Goal: Task Accomplishment & Management: Manage account settings

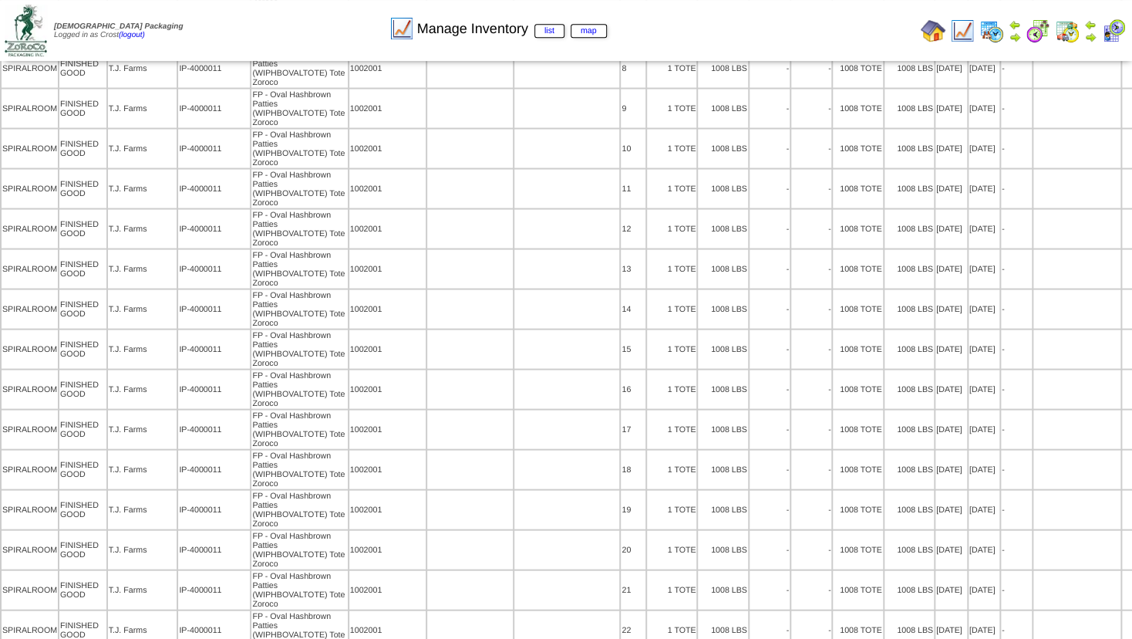
scroll to position [318345, 0]
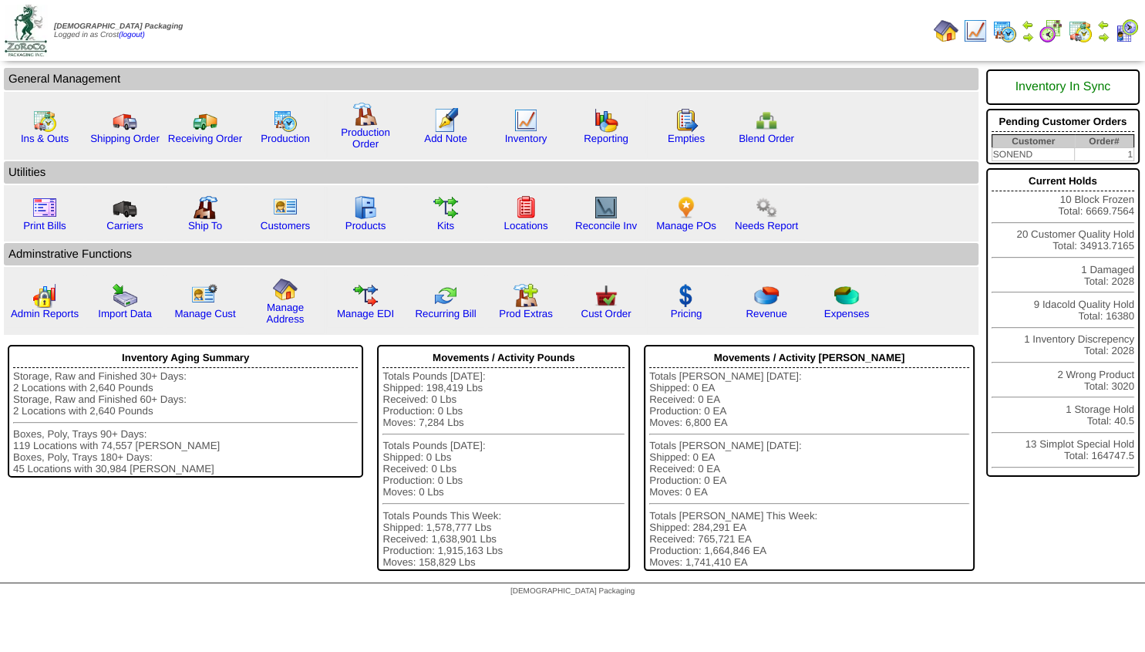
click at [1104, 32] on img at bounding box center [1103, 37] width 12 height 12
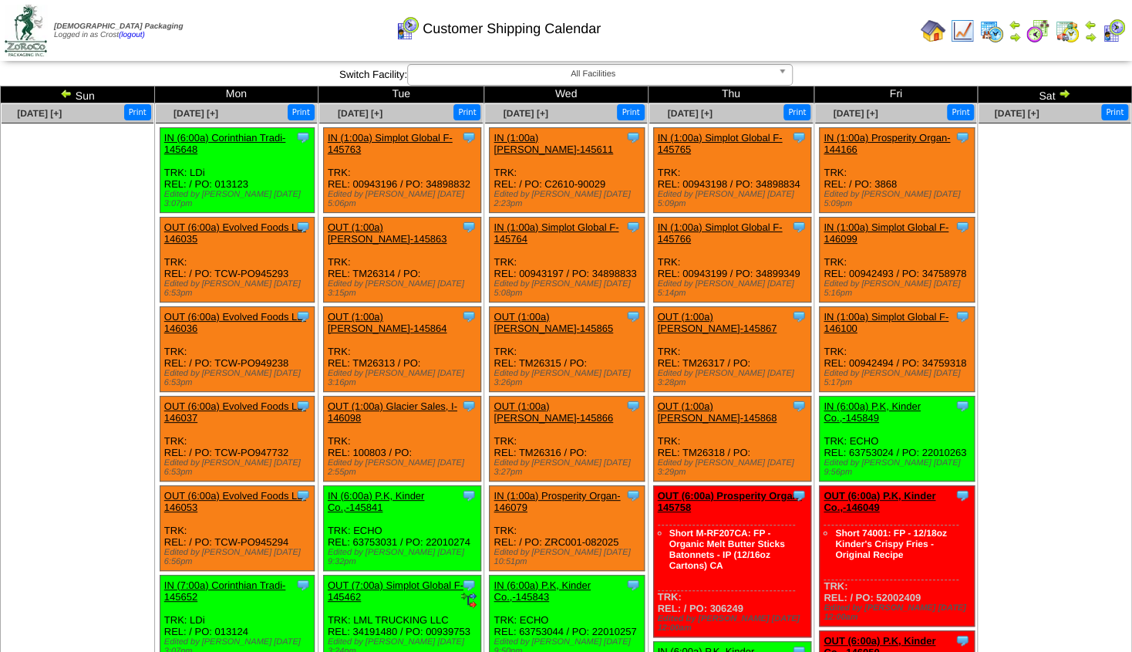
click at [72, 94] on img at bounding box center [66, 93] width 12 height 12
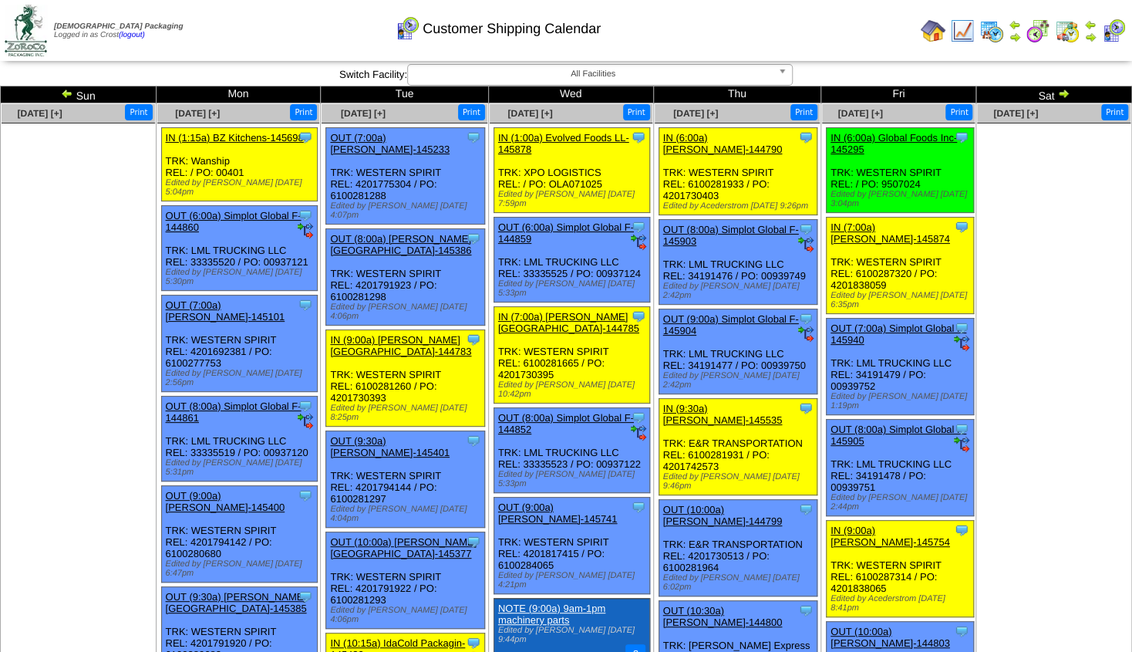
click at [701, 147] on link "IN (6:00a) Lamb-Weston-144790" at bounding box center [723, 143] width 120 height 23
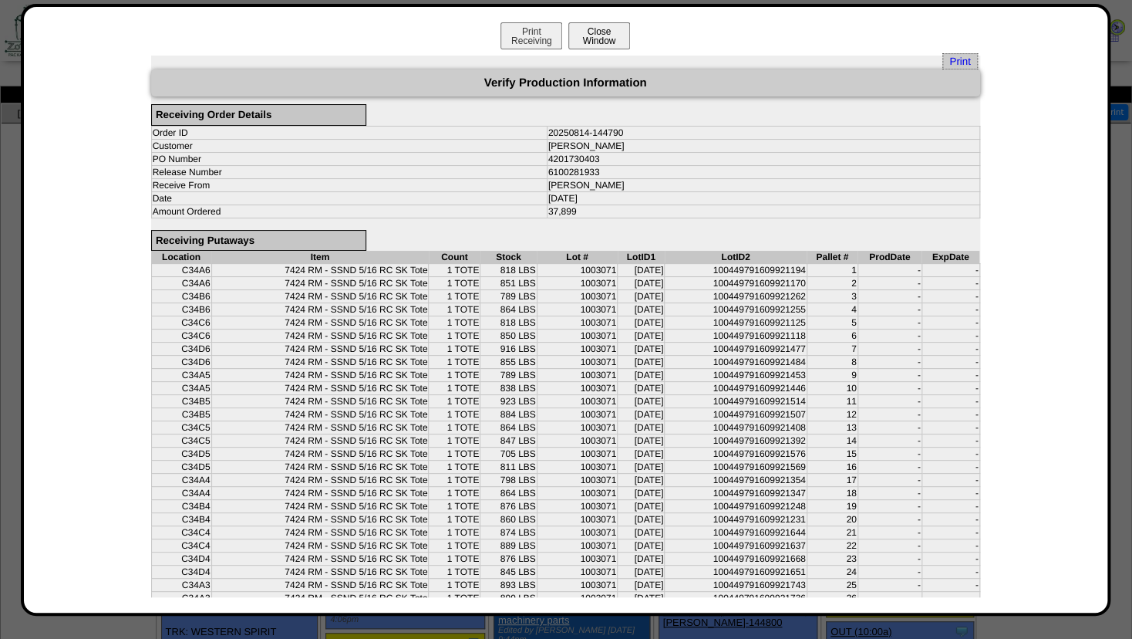
click at [601, 45] on button "Close Window" at bounding box center [599, 35] width 62 height 27
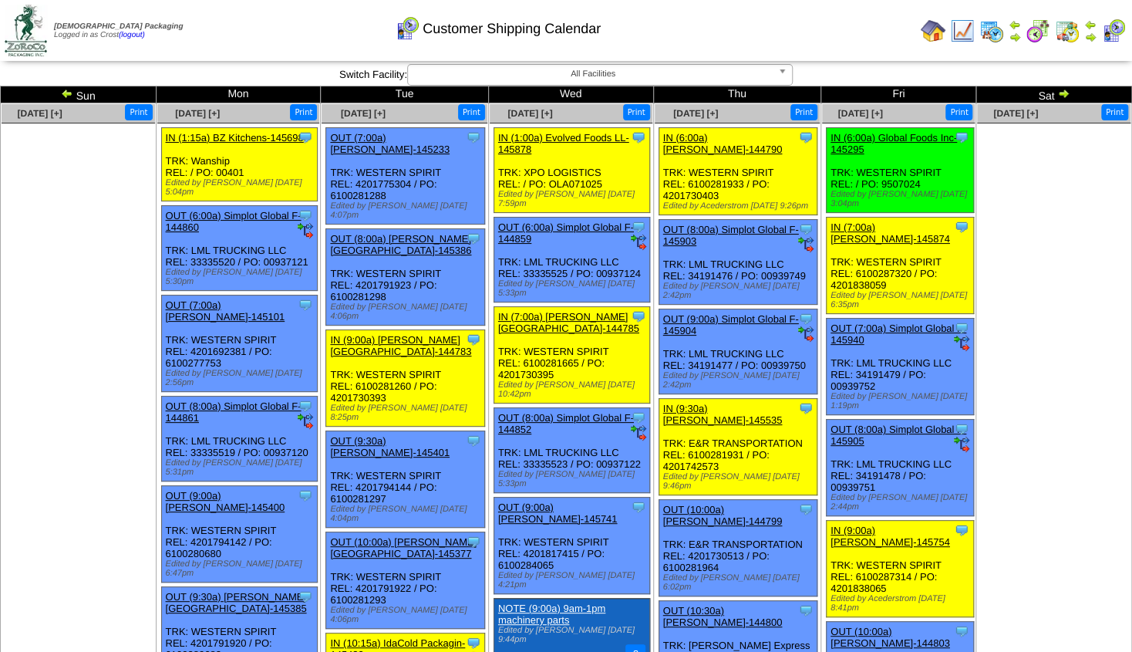
click at [964, 23] on img at bounding box center [962, 31] width 25 height 25
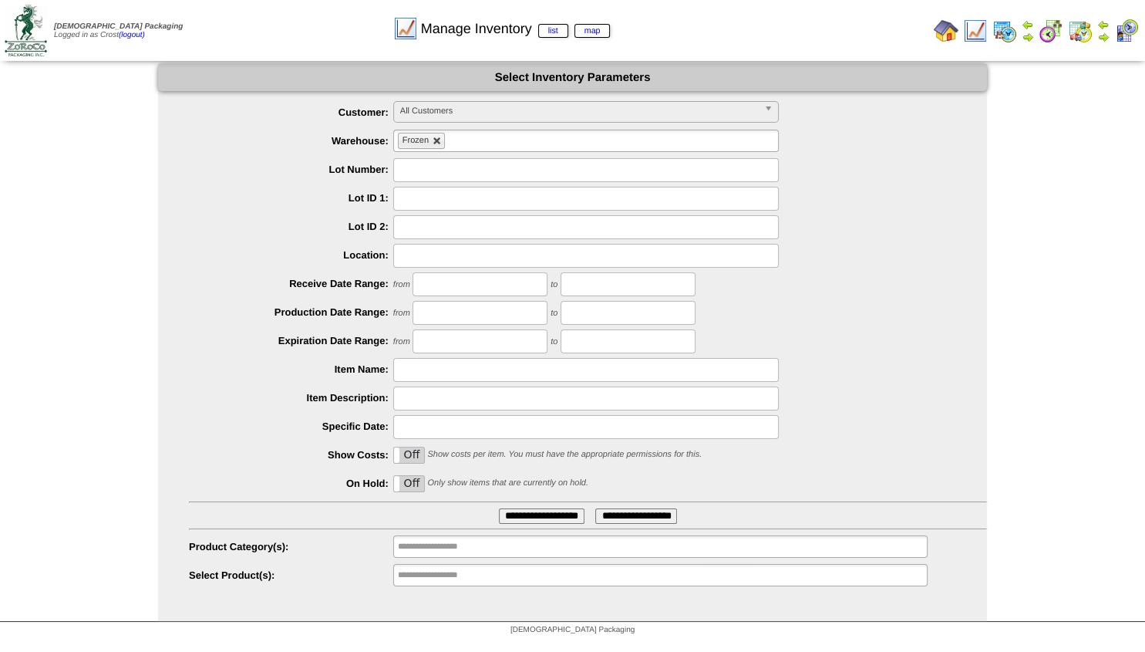
click at [438, 141] on link at bounding box center [437, 140] width 9 height 9
type input "**********"
click at [416, 548] on input "text" at bounding box center [440, 546] width 99 height 19
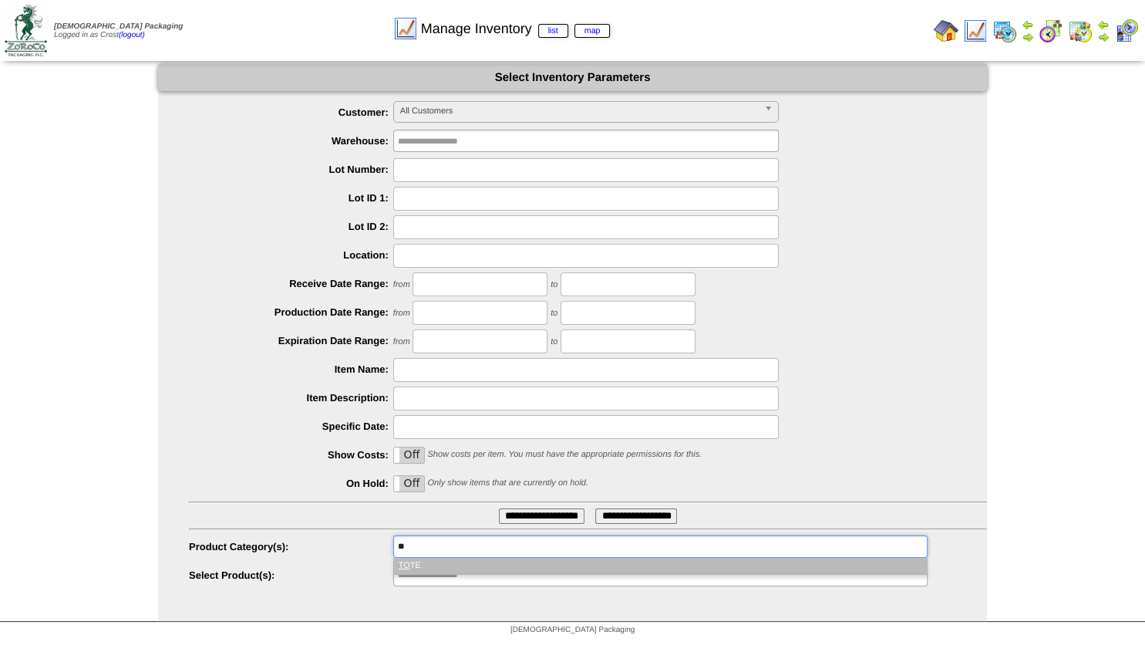
type input "**"
click at [422, 565] on li "TO TE" at bounding box center [660, 566] width 533 height 16
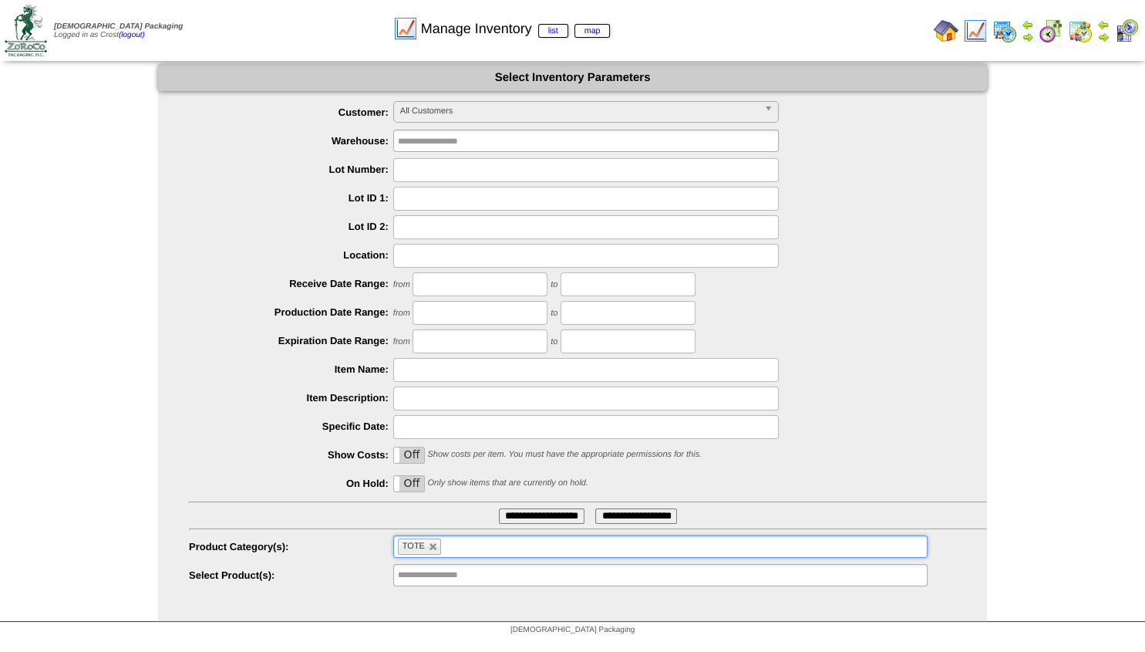
click at [517, 514] on input "**********" at bounding box center [542, 515] width 86 height 15
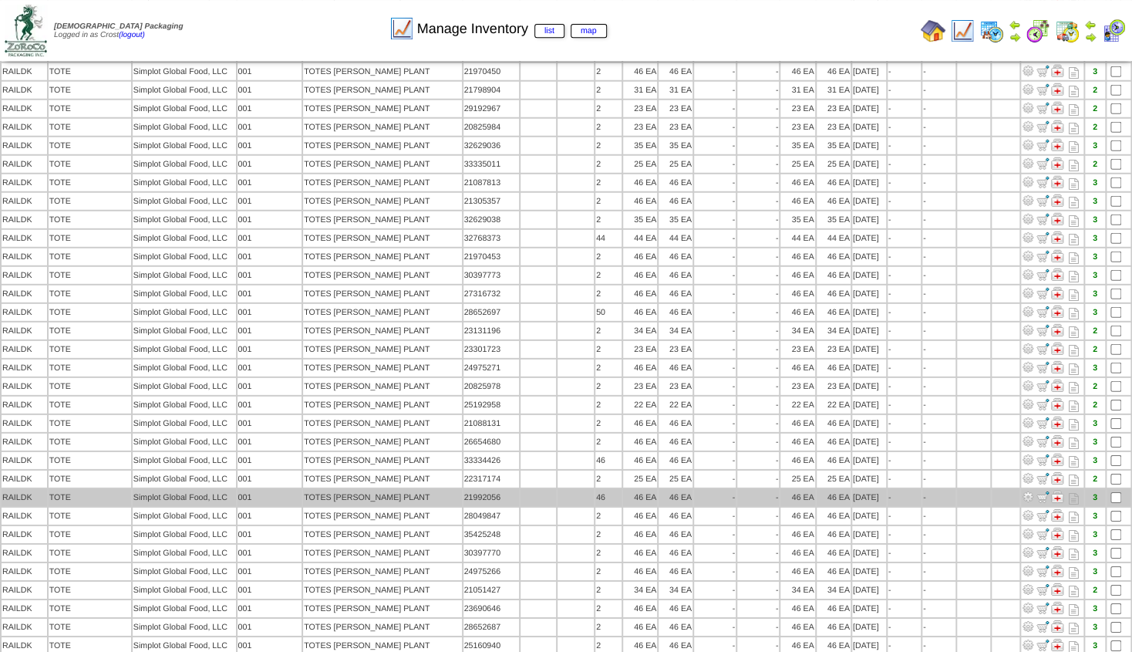
scroll to position [7746, 0]
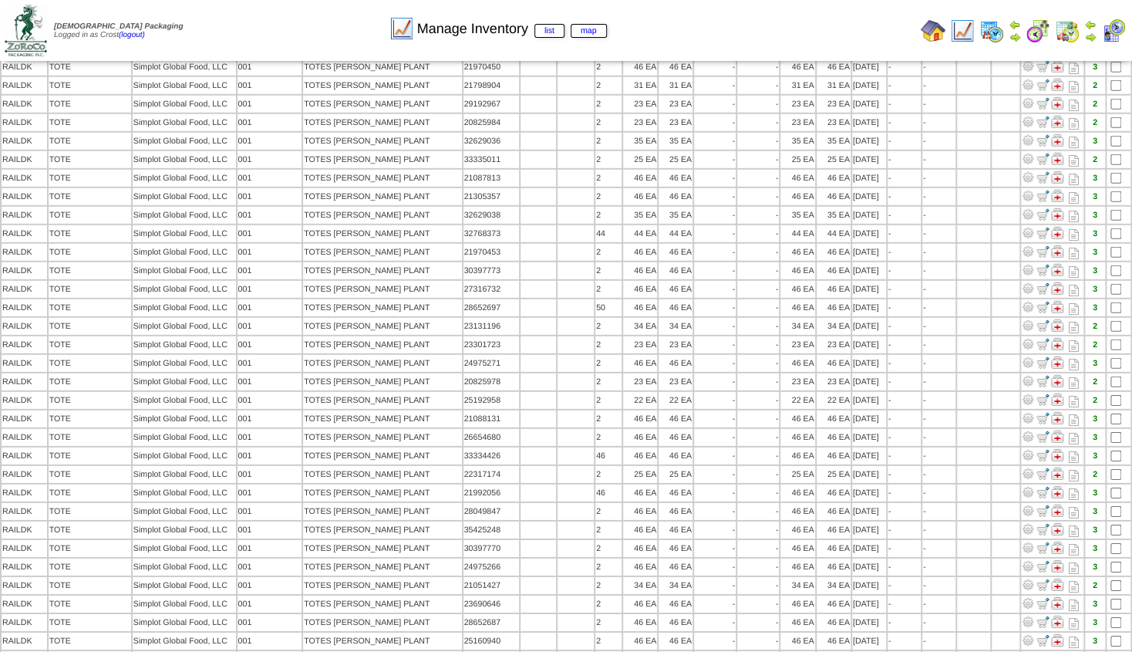
click at [1013, 35] on img at bounding box center [1015, 37] width 12 height 12
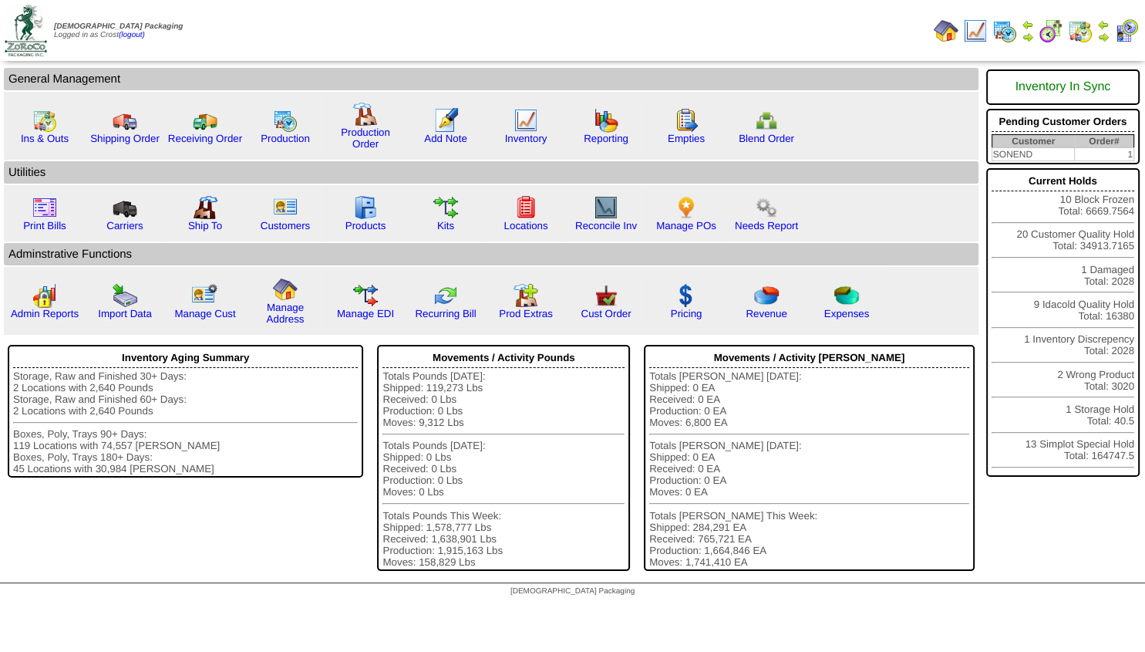
click at [1102, 33] on img at bounding box center [1103, 37] width 12 height 12
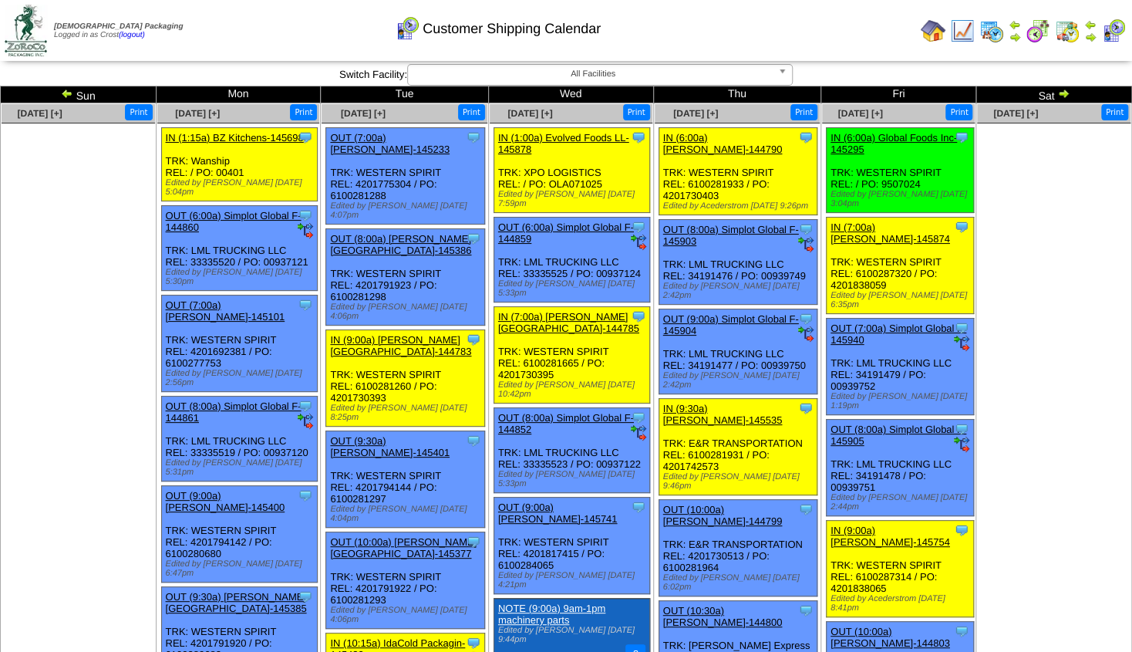
click at [715, 140] on link "IN (6:00a) [PERSON_NAME]-144790" at bounding box center [723, 143] width 120 height 23
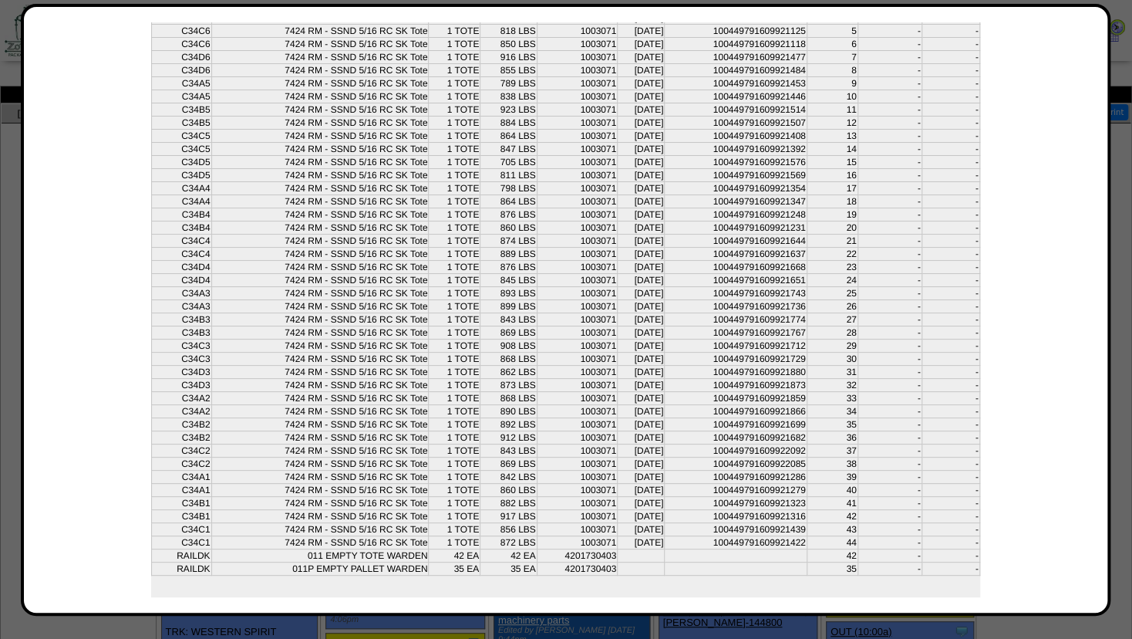
scroll to position [293, 0]
drag, startPoint x: 309, startPoint y: 530, endPoint x: 603, endPoint y: 531, distance: 293.8
click at [603, 548] on tr "RAILDK 011 EMPTY TOTE WARDEN 42 EA 42 EA 4201730403 42 - -" at bounding box center [565, 554] width 828 height 13
drag, startPoint x: 177, startPoint y: 176, endPoint x: 888, endPoint y: 171, distance: 711.8
click at [888, 180] on tr "C34A4 7424 RM - SSND 5/16 RC SK Tote 1 TOTE 798 LBS 1003071 07/21/25 1004497916…" at bounding box center [565, 186] width 828 height 13
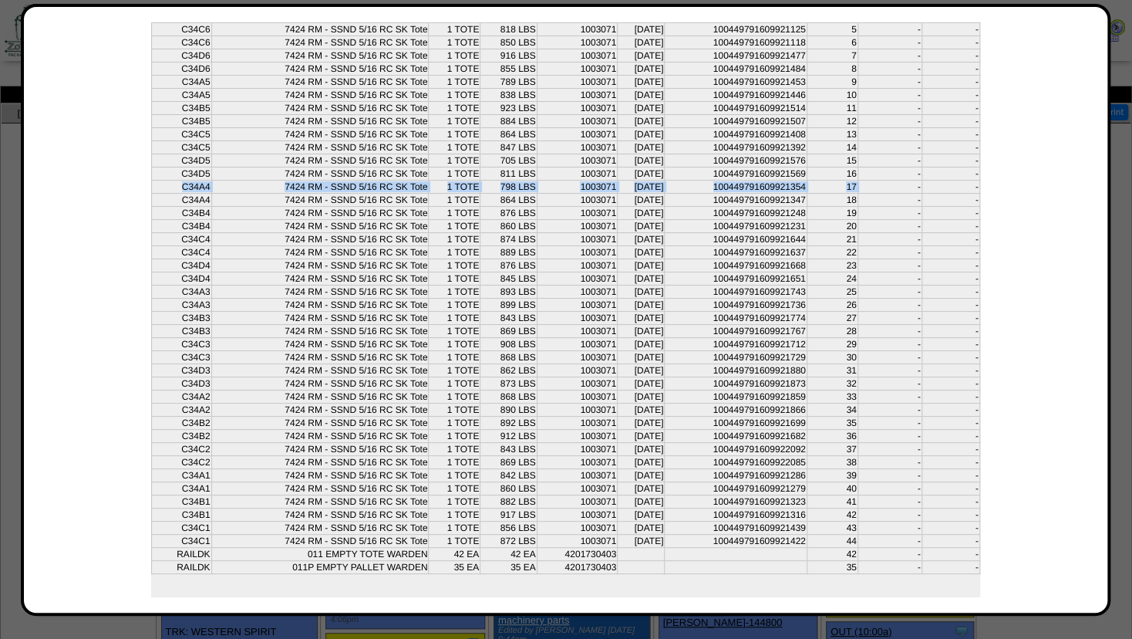
drag, startPoint x: 173, startPoint y: 532, endPoint x: 226, endPoint y: 529, distance: 53.3
click at [226, 548] on tr "RAILDK 011 EMPTY TOTE WARDEN 42 EA 42 EA 4201730403 42 - -" at bounding box center [565, 554] width 828 height 13
drag, startPoint x: 283, startPoint y: 529, endPoint x: 355, endPoint y: 529, distance: 71.7
click at [355, 548] on td "011 EMPTY TOTE WARDEN" at bounding box center [319, 554] width 217 height 13
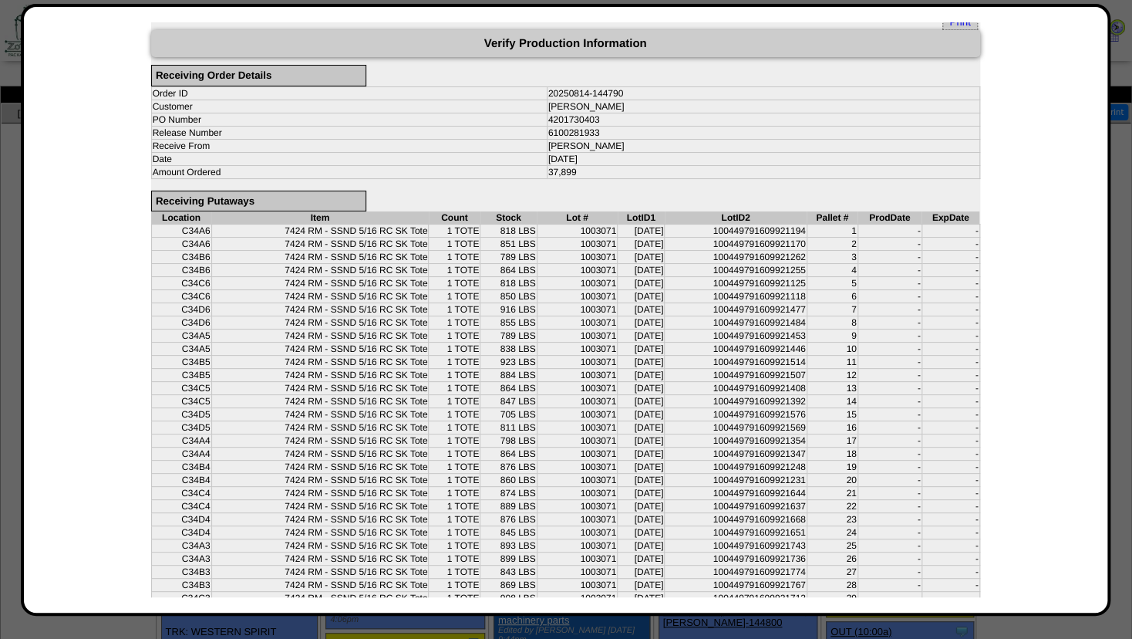
scroll to position [0, 0]
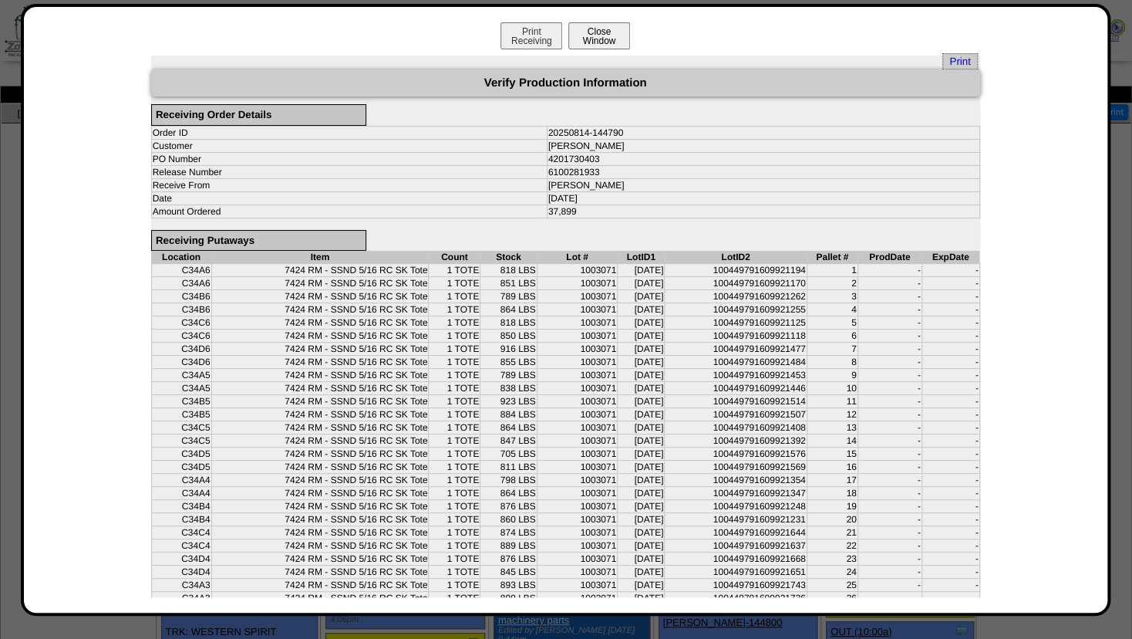
click at [605, 37] on button "Close Window" at bounding box center [599, 35] width 62 height 27
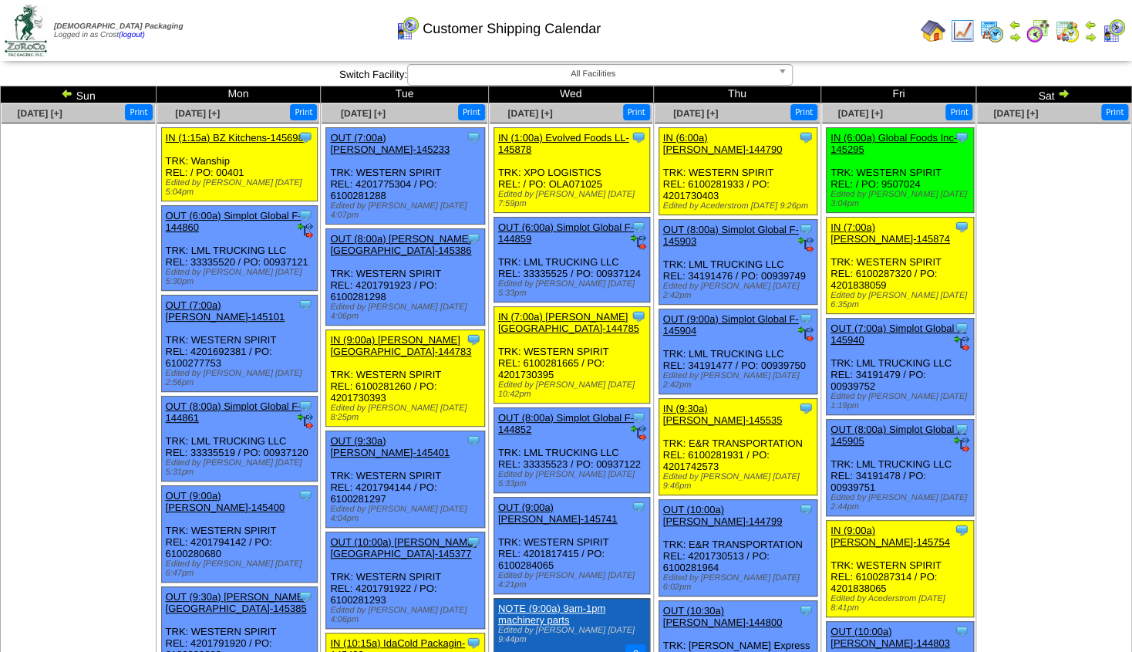
click at [1013, 35] on img at bounding box center [1015, 37] width 12 height 12
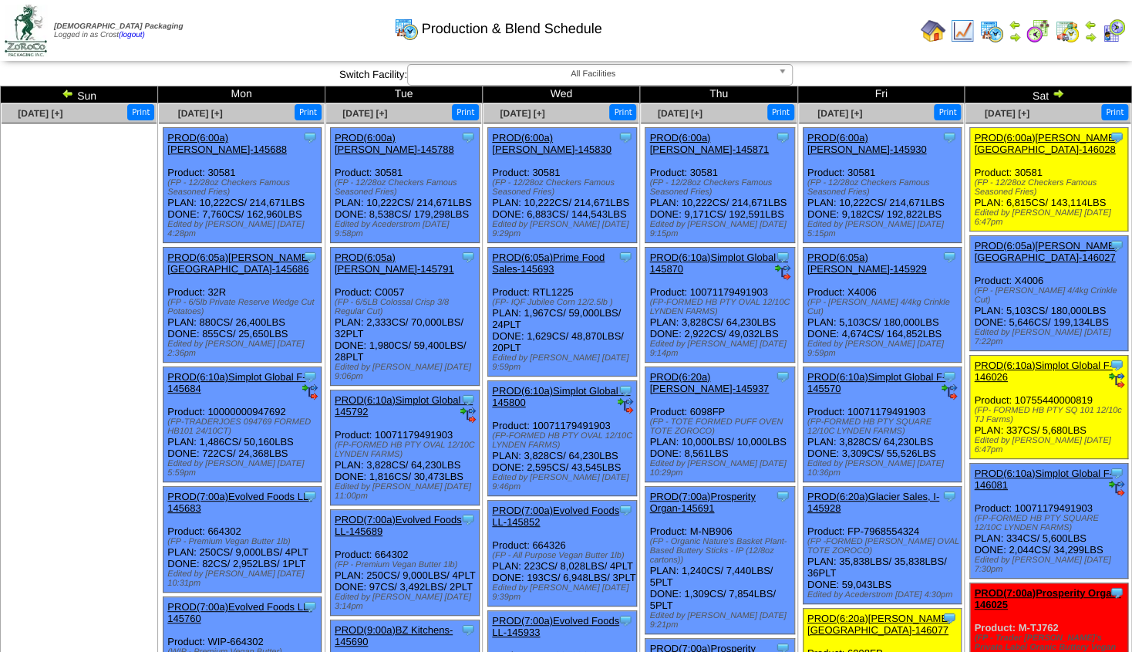
click at [701, 148] on link "PROD(6:00a)[PERSON_NAME]-145871" at bounding box center [709, 143] width 120 height 23
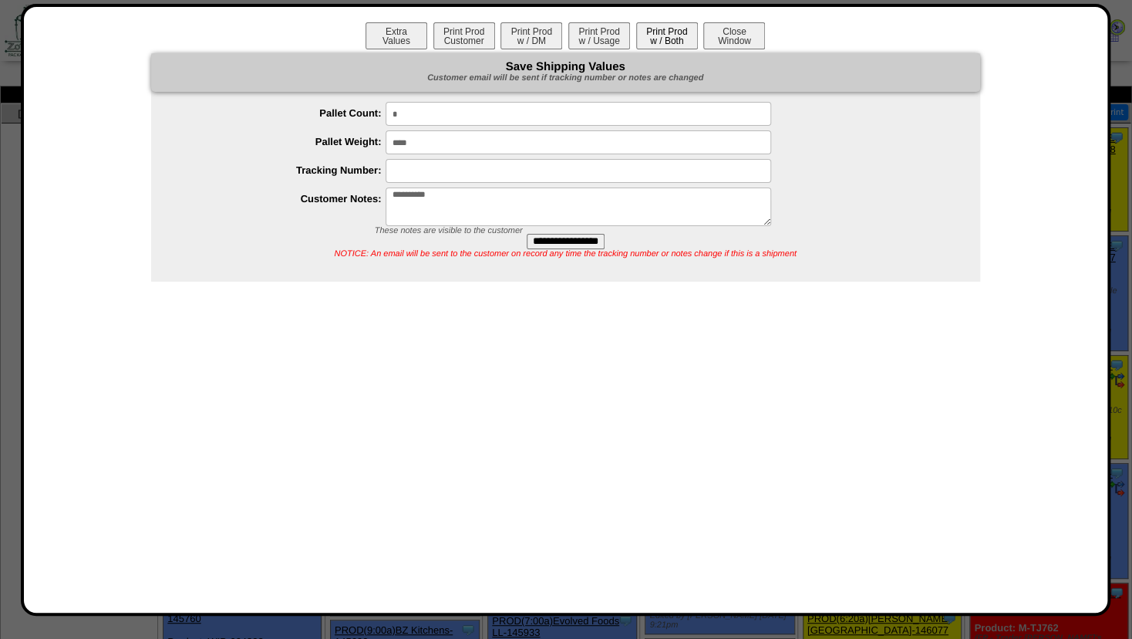
click at [671, 37] on button "Print Prod w / Both" at bounding box center [667, 35] width 62 height 27
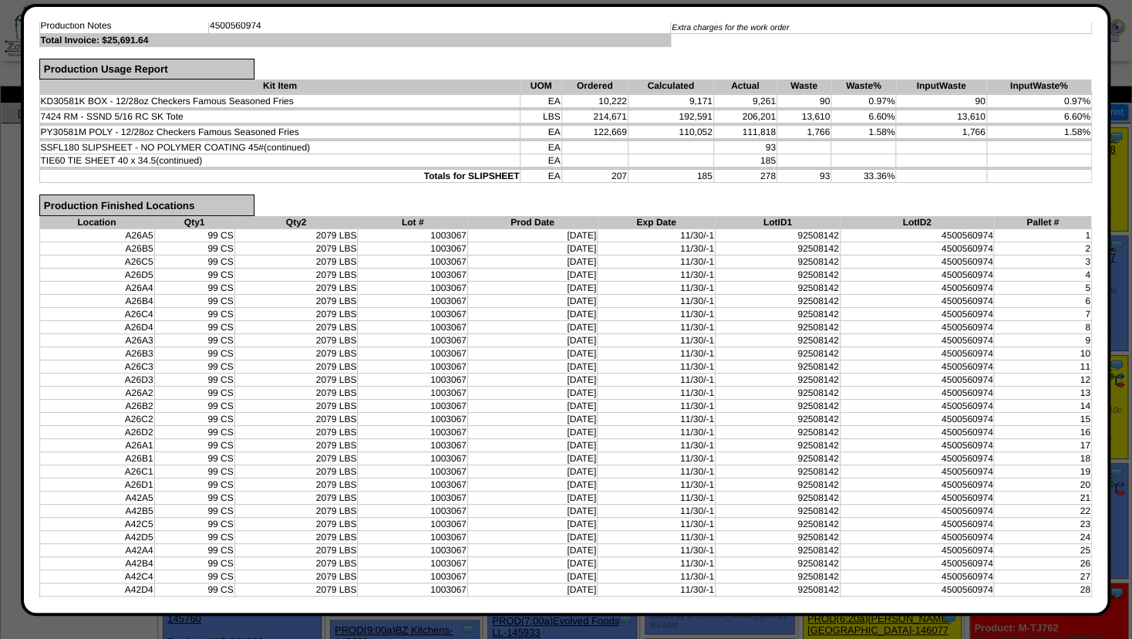
scroll to position [258, 0]
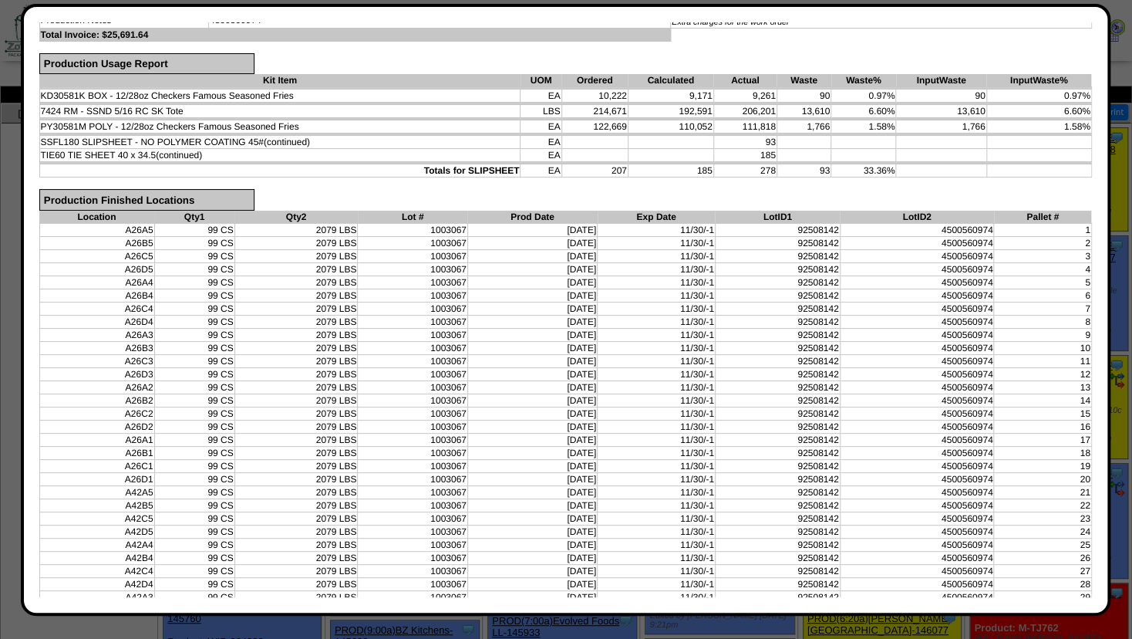
drag, startPoint x: 50, startPoint y: 114, endPoint x: 988, endPoint y: 113, distance: 937.8
click at [988, 113] on tr "7424 RM - SSND 5/16 RC SK Tote LBS 214,671 192,591 206,201 13,610 6.60% 13,610 …" at bounding box center [565, 111] width 1052 height 13
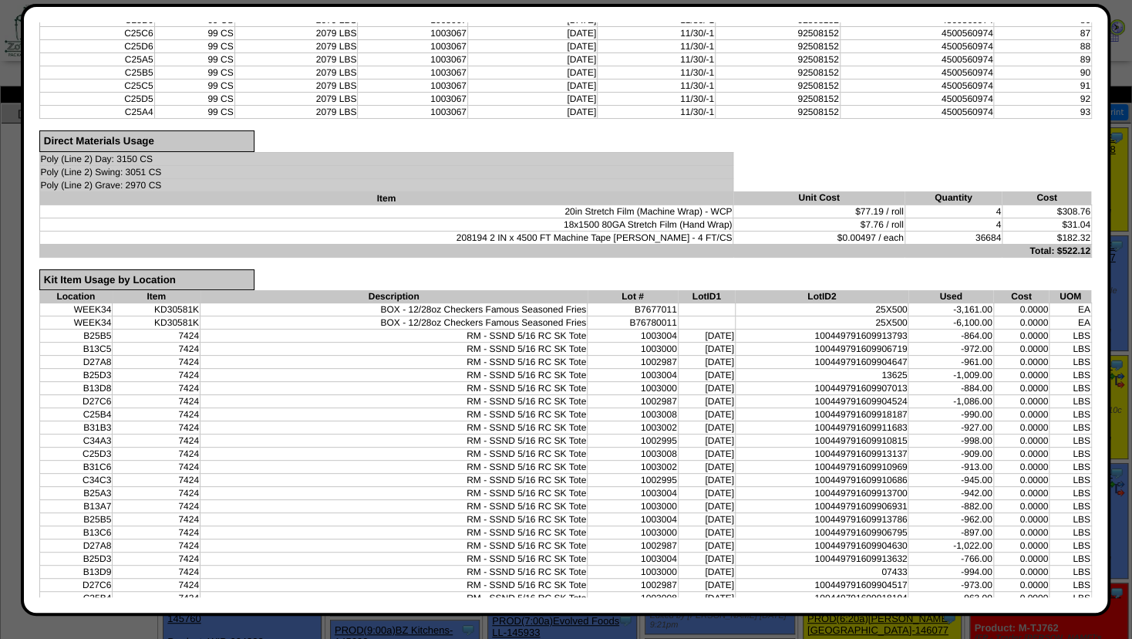
scroll to position [0, 0]
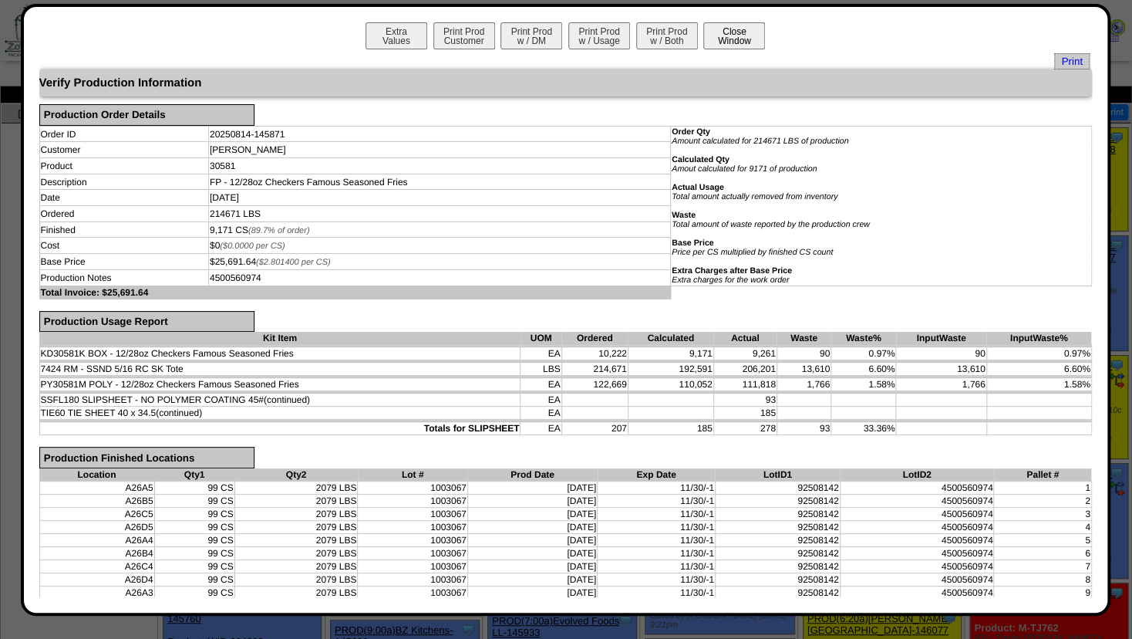
click at [713, 41] on button "Close Window" at bounding box center [734, 35] width 62 height 27
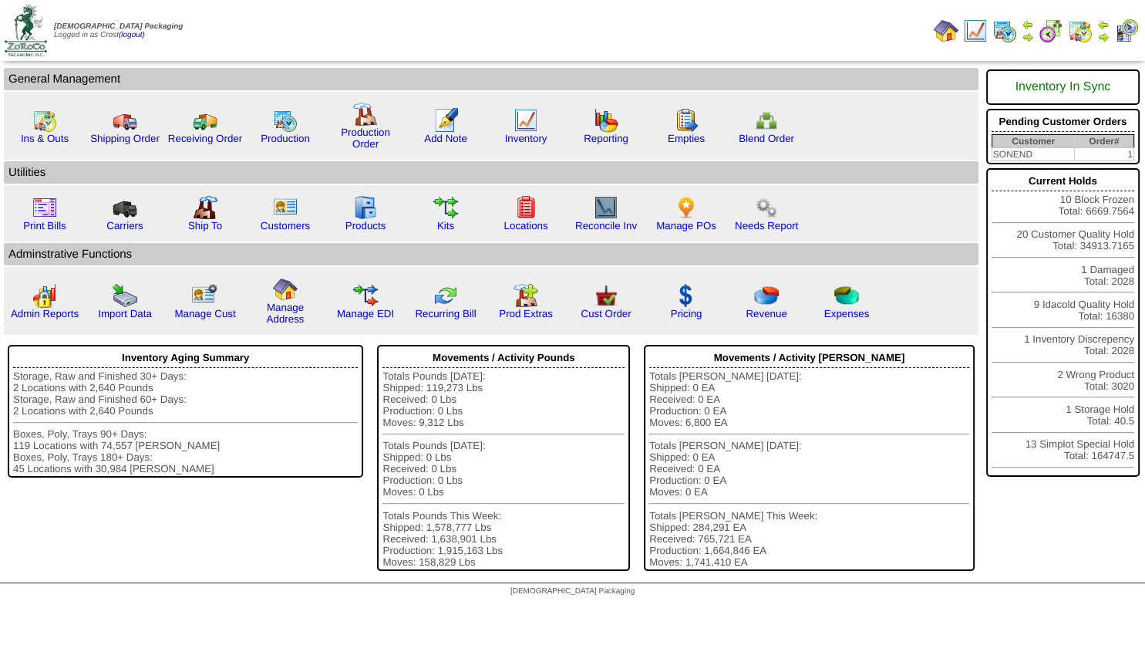
click at [1103, 35] on img at bounding box center [1103, 37] width 12 height 12
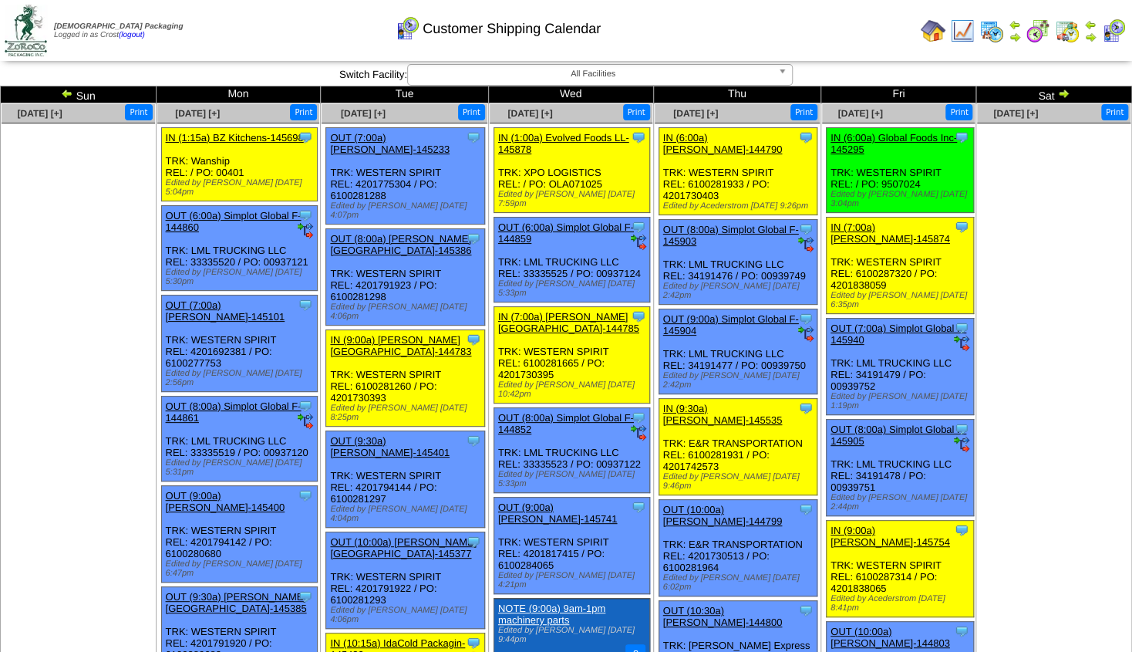
click at [714, 143] on div "IN (6:00a) [PERSON_NAME]-144790" at bounding box center [737, 143] width 148 height 23
click at [714, 145] on link "IN (6:00a) Lamb-Weston-144790" at bounding box center [723, 143] width 120 height 23
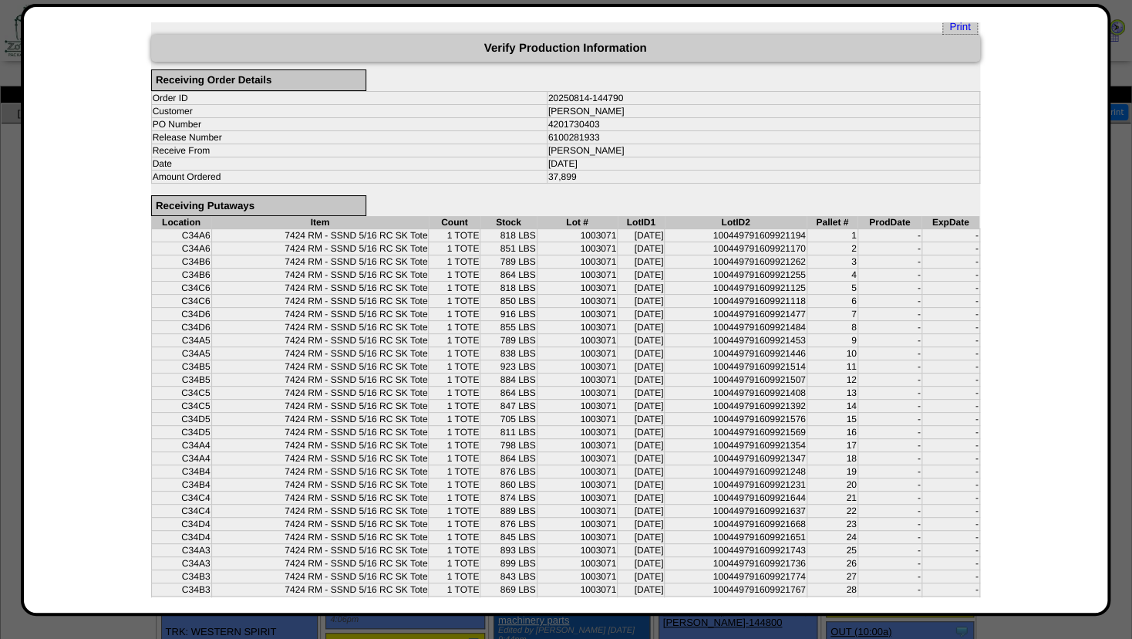
scroll to position [35, 0]
drag, startPoint x: 177, startPoint y: 233, endPoint x: 219, endPoint y: 230, distance: 41.8
click at [219, 230] on tr "C34A6 7424 RM - SSND 5/16 RC SK Tote 1 TOTE 818 LBS 1003071 07/21/25 1004497916…" at bounding box center [565, 235] width 828 height 13
drag, startPoint x: 176, startPoint y: 242, endPoint x: 225, endPoint y: 241, distance: 49.4
click at [225, 242] on tr "C34A6 7424 RM - SSND 5/16 RC SK Tote 1 TOTE 851 LBS 1003071 07/21/25 1004497916…" at bounding box center [565, 248] width 828 height 13
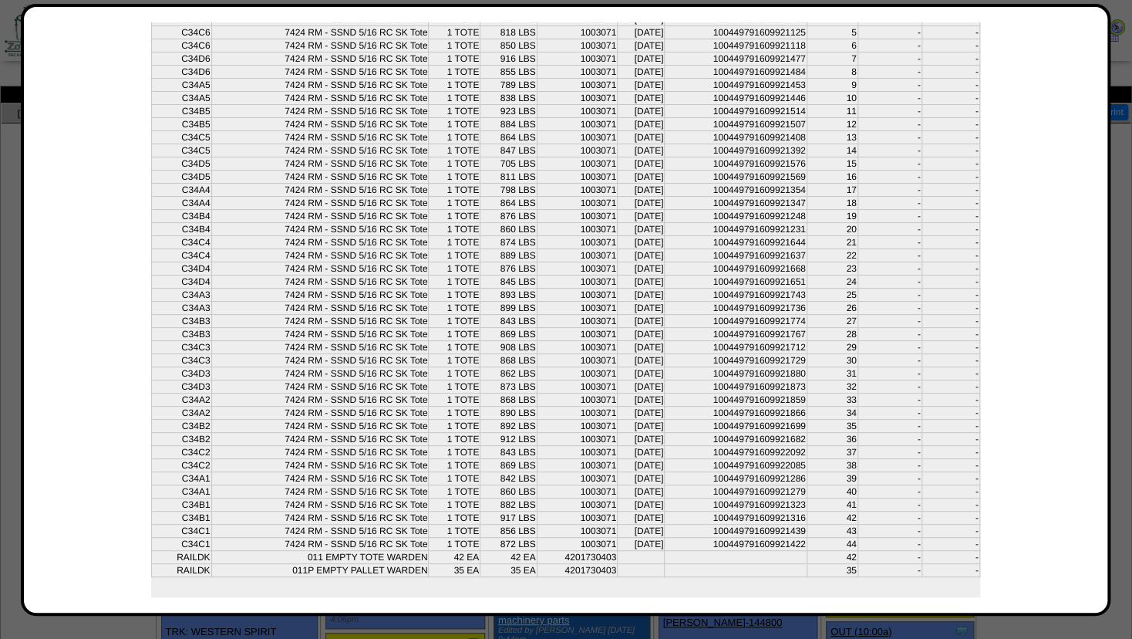
scroll to position [293, 0]
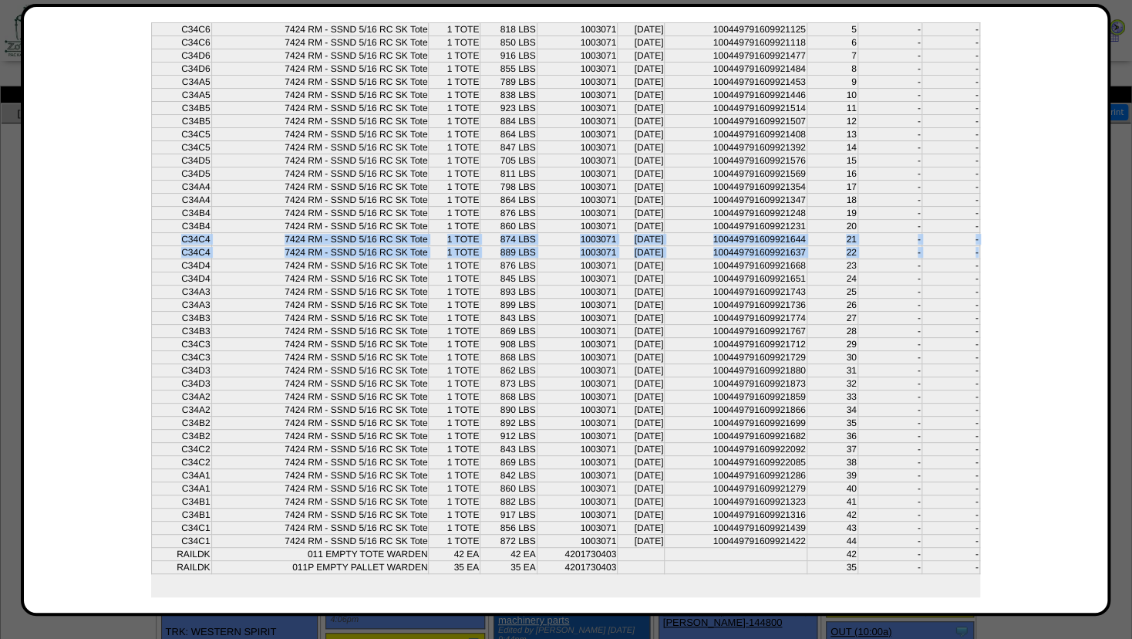
drag, startPoint x: 173, startPoint y: 227, endPoint x: 1004, endPoint y: 242, distance: 831.5
click at [1004, 242] on div "Print Verify Production Information Receiving Order Details Order ID 20250814-1…" at bounding box center [565, 191] width 1053 height 858
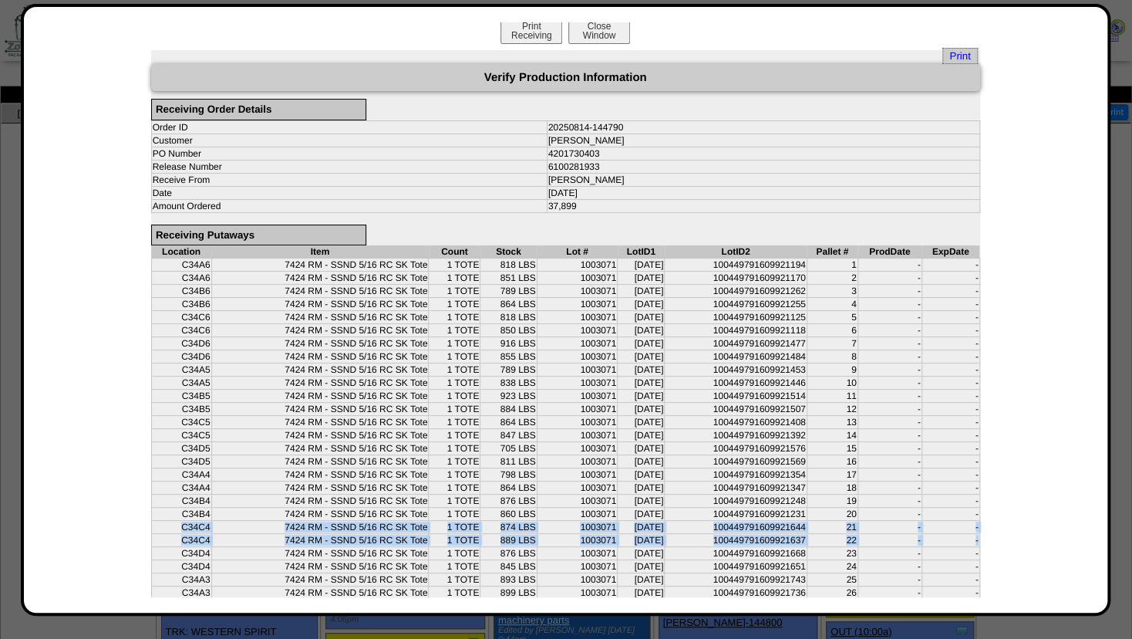
scroll to position [0, 0]
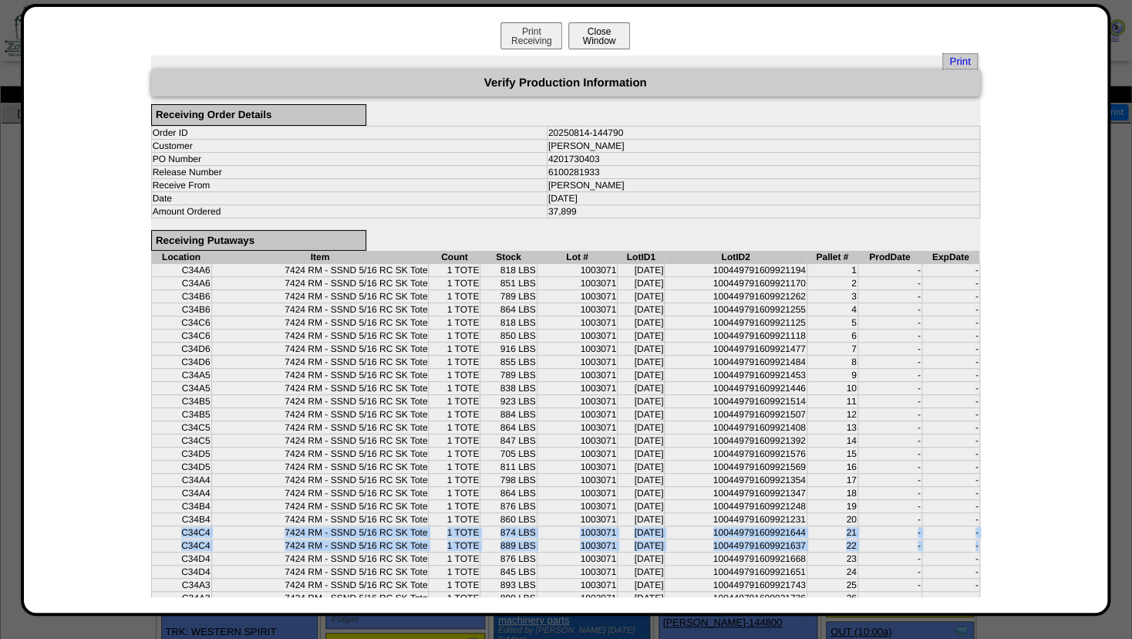
drag, startPoint x: 581, startPoint y: 33, endPoint x: 585, endPoint y: 40, distance: 7.9
click at [581, 34] on button "Close Window" at bounding box center [599, 35] width 62 height 27
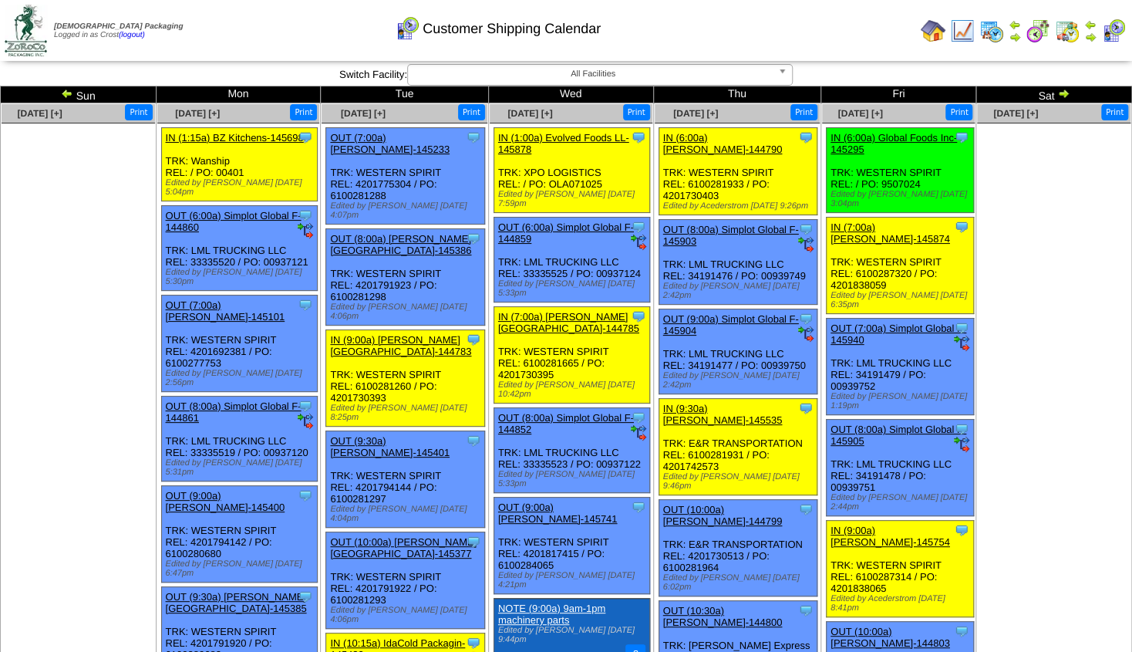
click at [1091, 32] on img at bounding box center [1090, 37] width 12 height 12
click at [931, 29] on img at bounding box center [933, 31] width 25 height 25
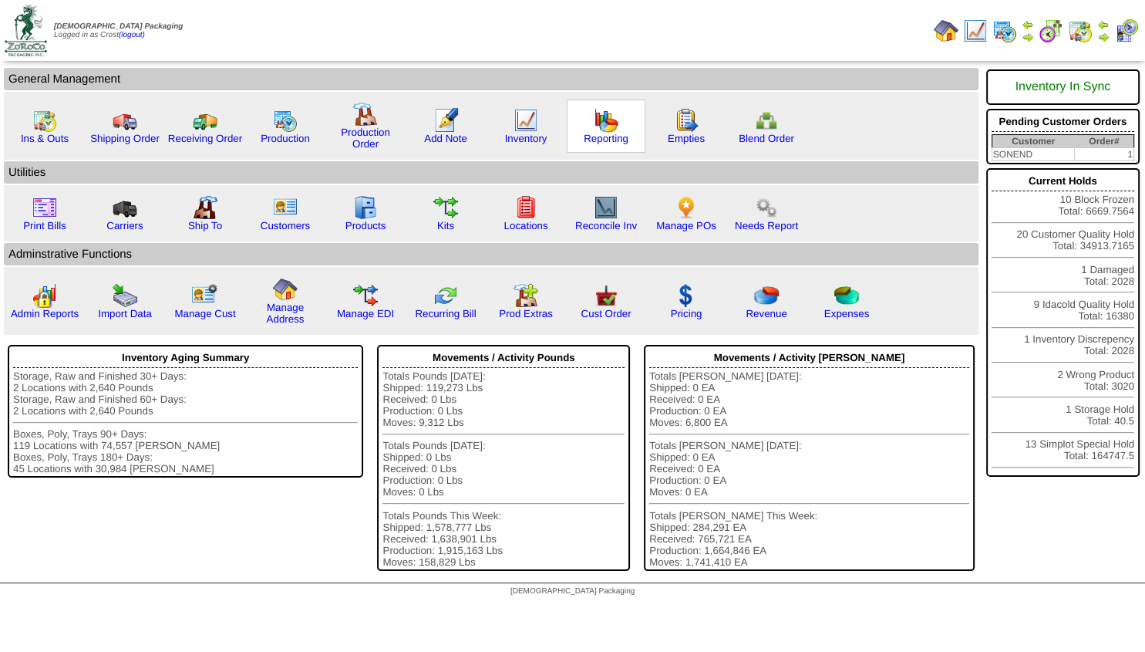
click at [603, 125] on img at bounding box center [606, 120] width 25 height 25
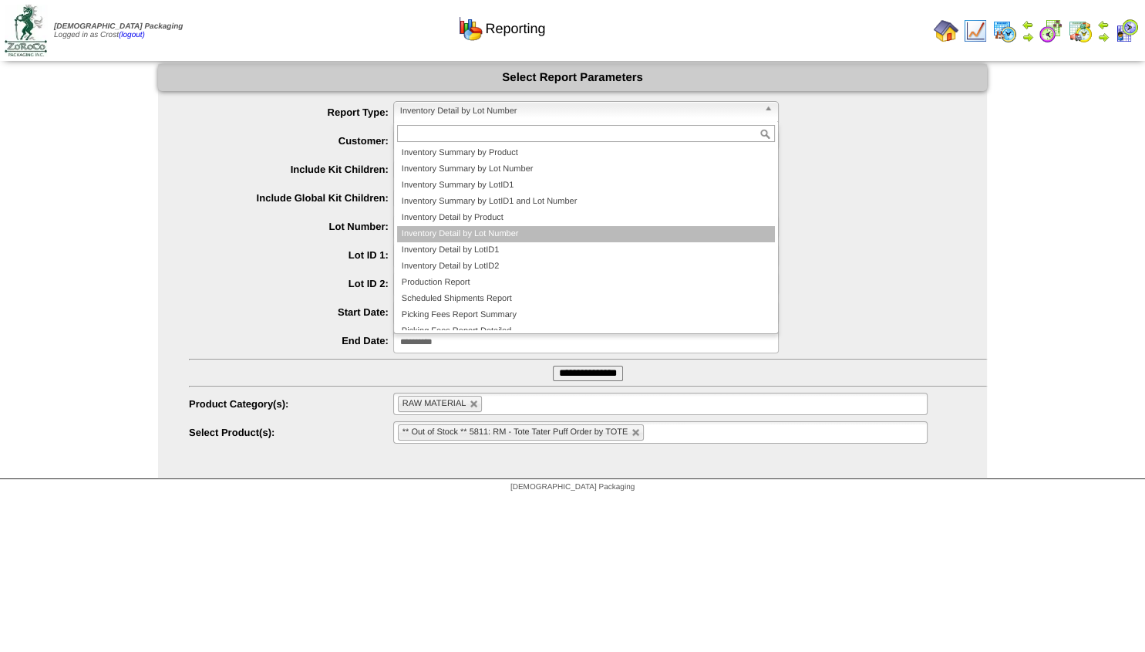
drag, startPoint x: 446, startPoint y: 107, endPoint x: 453, endPoint y: 115, distance: 10.4
click at [449, 110] on span "Inventory Detail by Lot Number" at bounding box center [579, 111] width 358 height 19
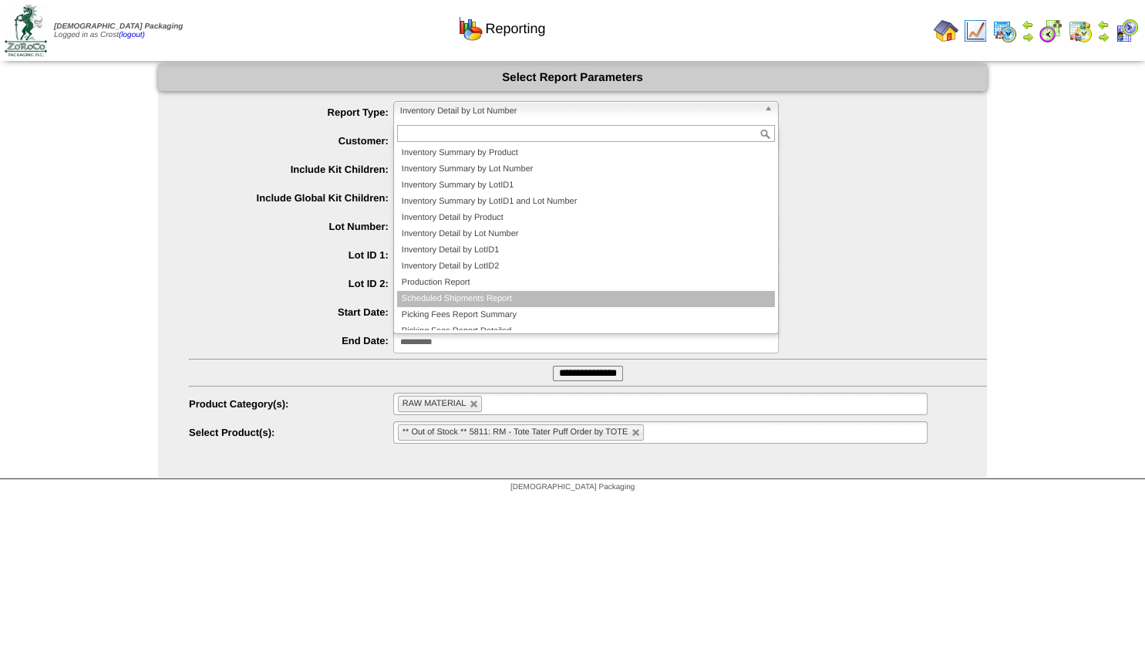
click at [476, 299] on li "Scheduled Shipments Report" at bounding box center [586, 299] width 378 height 16
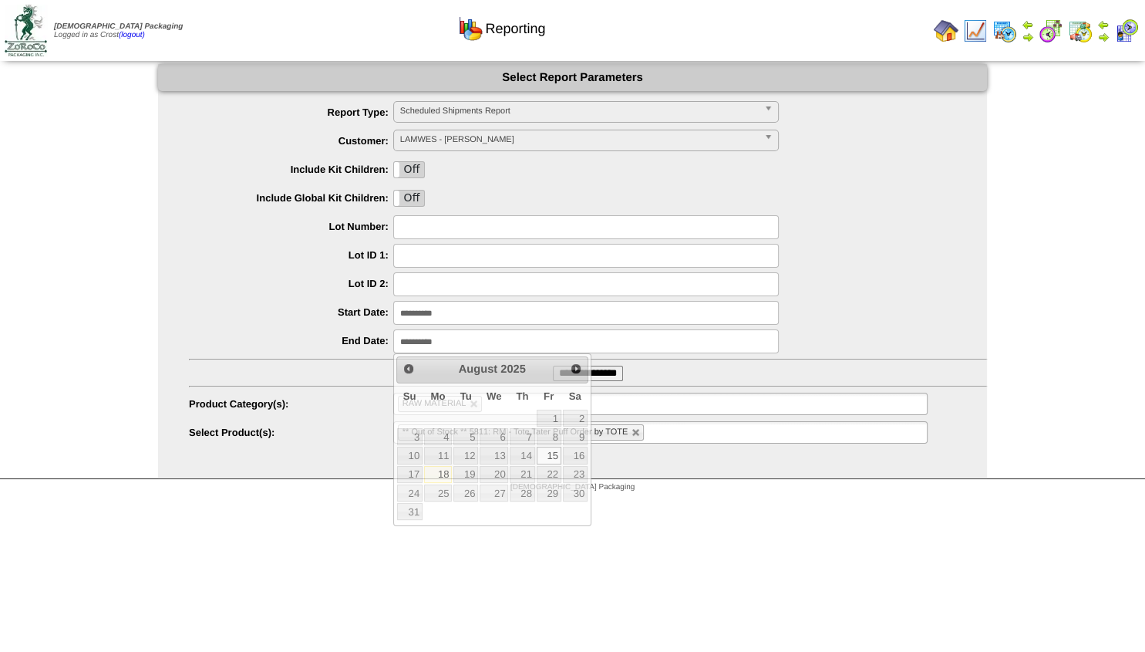
click at [444, 335] on input "**********" at bounding box center [586, 341] width 386 height 24
click at [551, 500] on link "29" at bounding box center [549, 492] width 25 height 17
type input "**********"
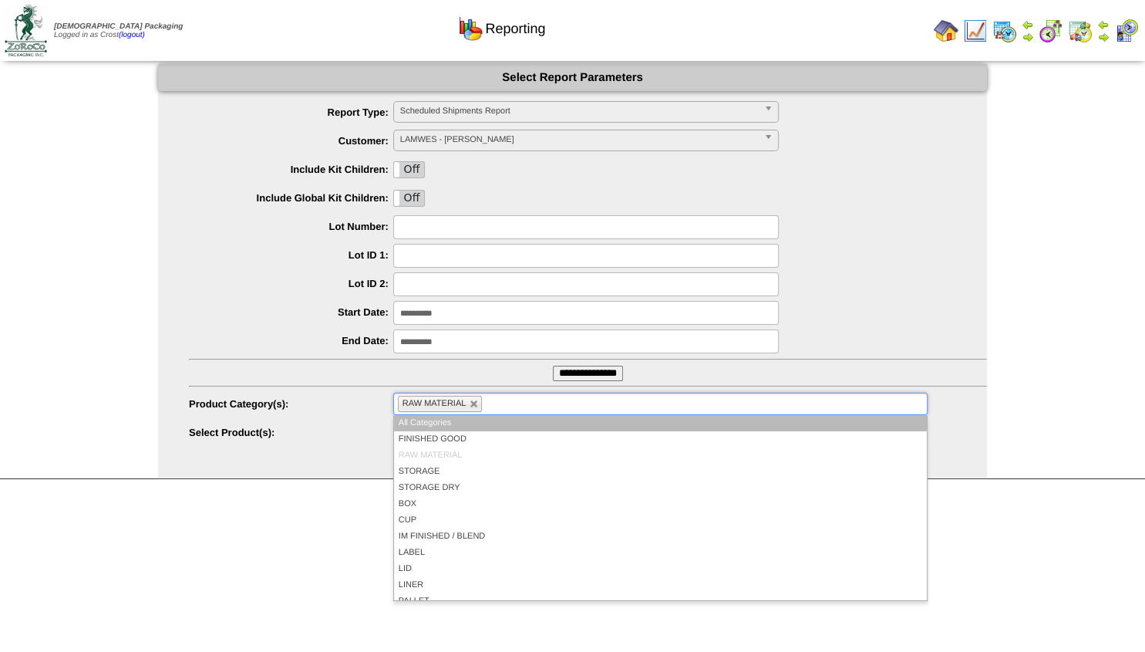
click at [466, 403] on li "RAW MATERIAL" at bounding box center [440, 404] width 85 height 16
click at [473, 405] on link at bounding box center [474, 403] width 9 height 9
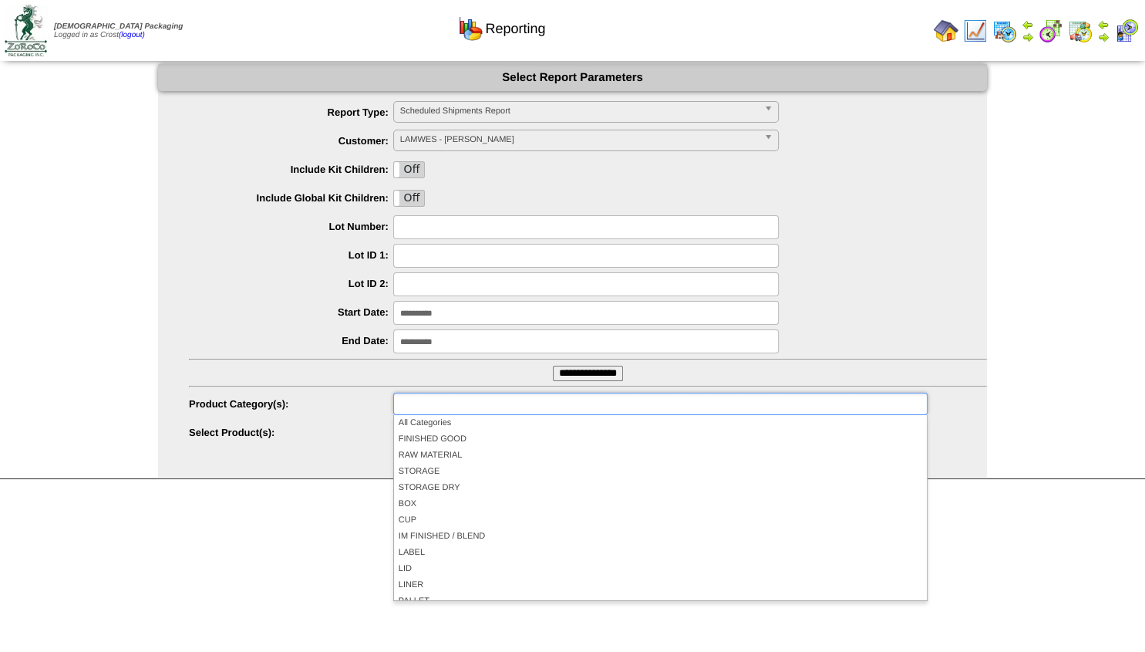
click at [550, 410] on ul at bounding box center [660, 404] width 534 height 22
drag, startPoint x: 346, startPoint y: 410, endPoint x: 369, endPoint y: 416, distance: 23.9
click at [352, 410] on li "**********" at bounding box center [588, 405] width 798 height 24
type input "**********"
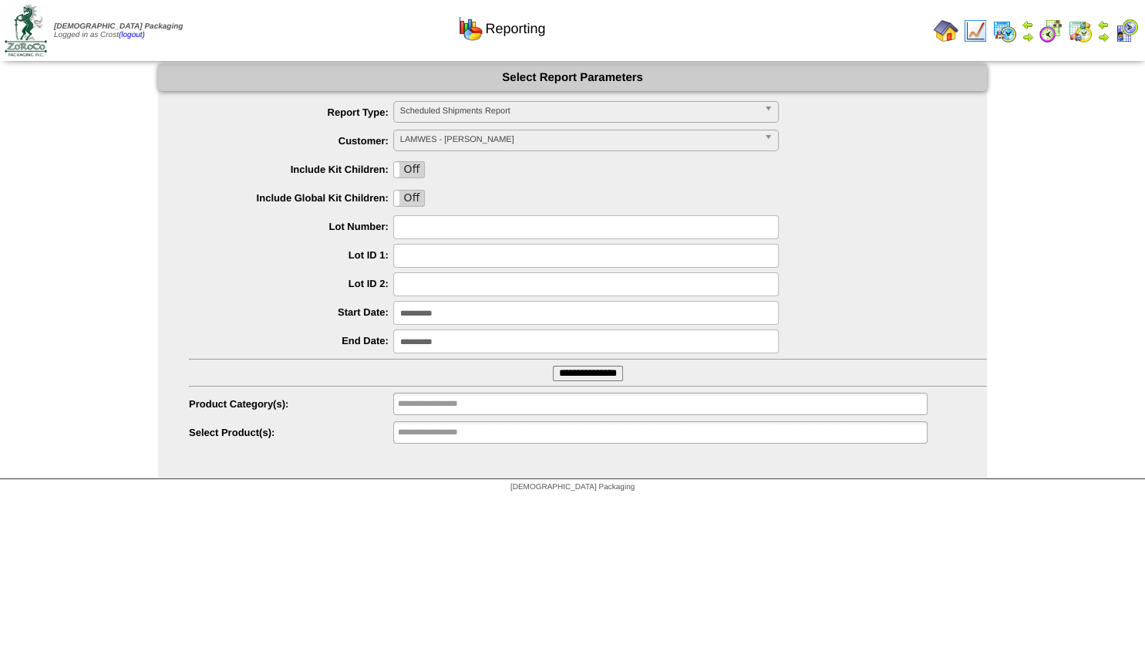
click at [589, 378] on input "**********" at bounding box center [588, 373] width 70 height 15
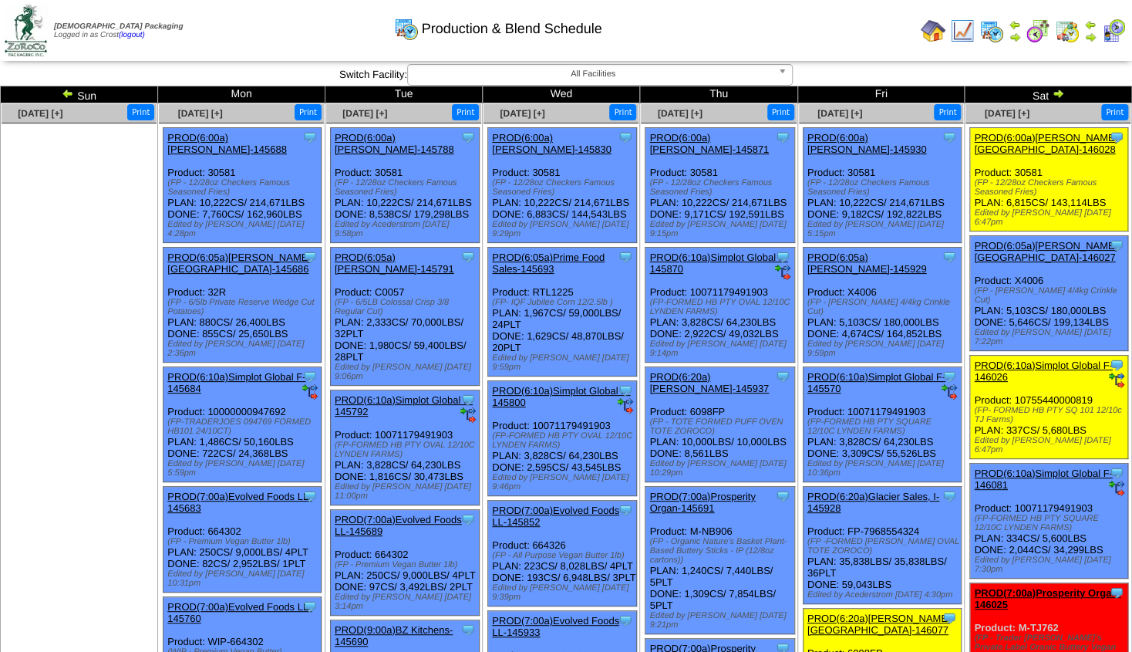
click at [925, 29] on img at bounding box center [933, 31] width 25 height 25
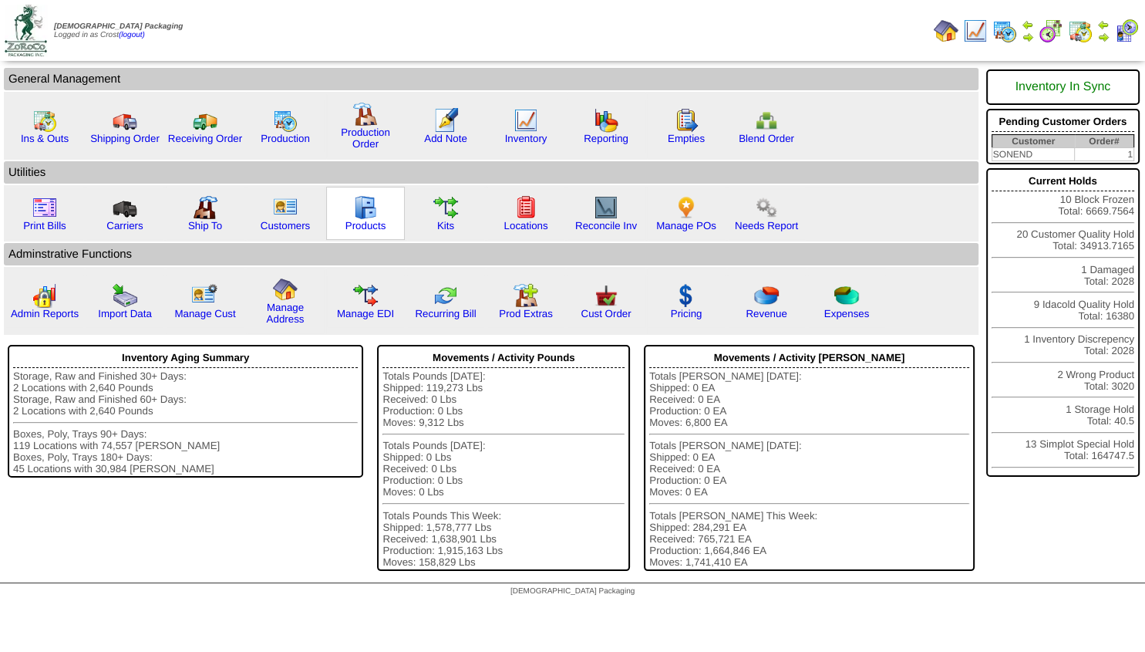
click at [367, 207] on img at bounding box center [365, 207] width 25 height 25
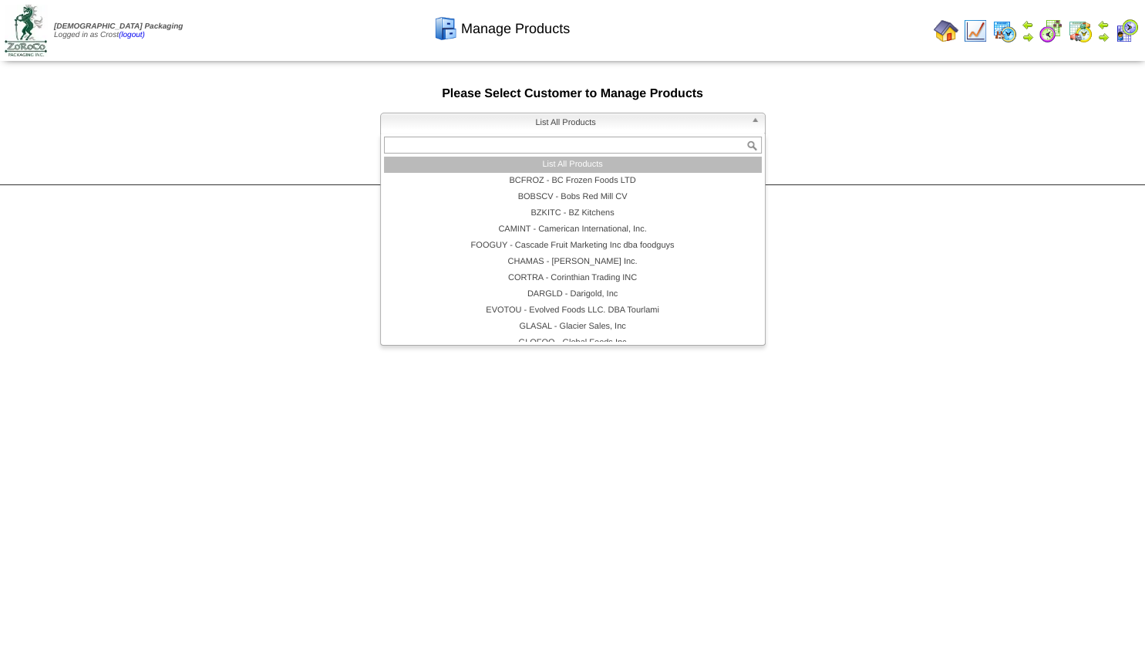
click at [433, 129] on span "List All Products" at bounding box center [566, 122] width 358 height 19
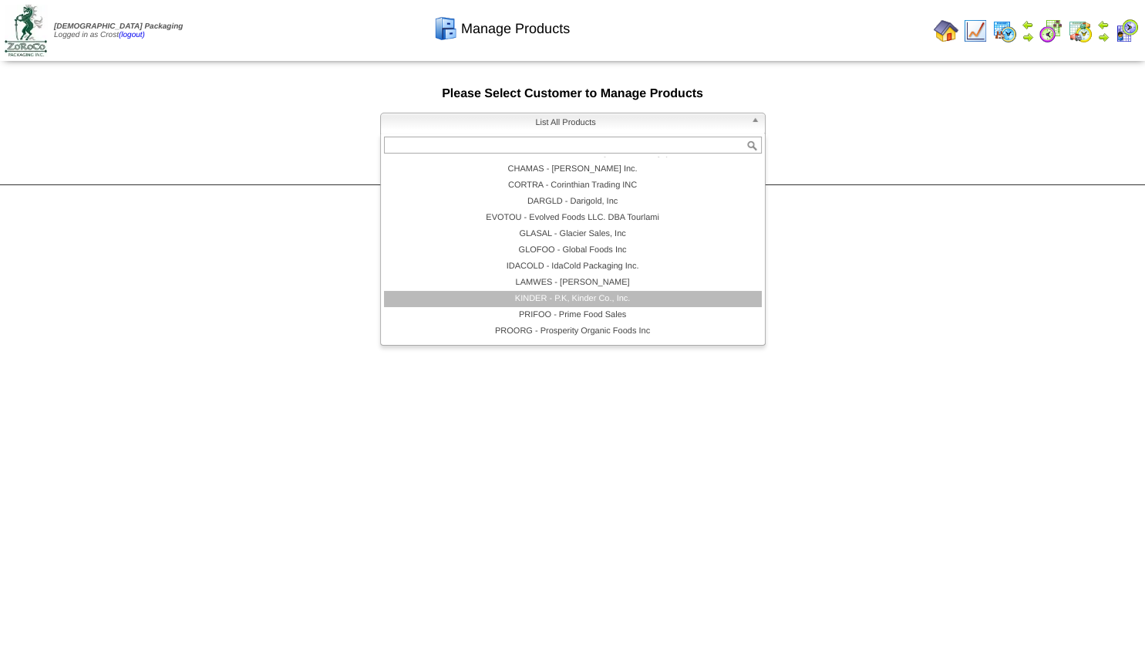
scroll to position [139, 0]
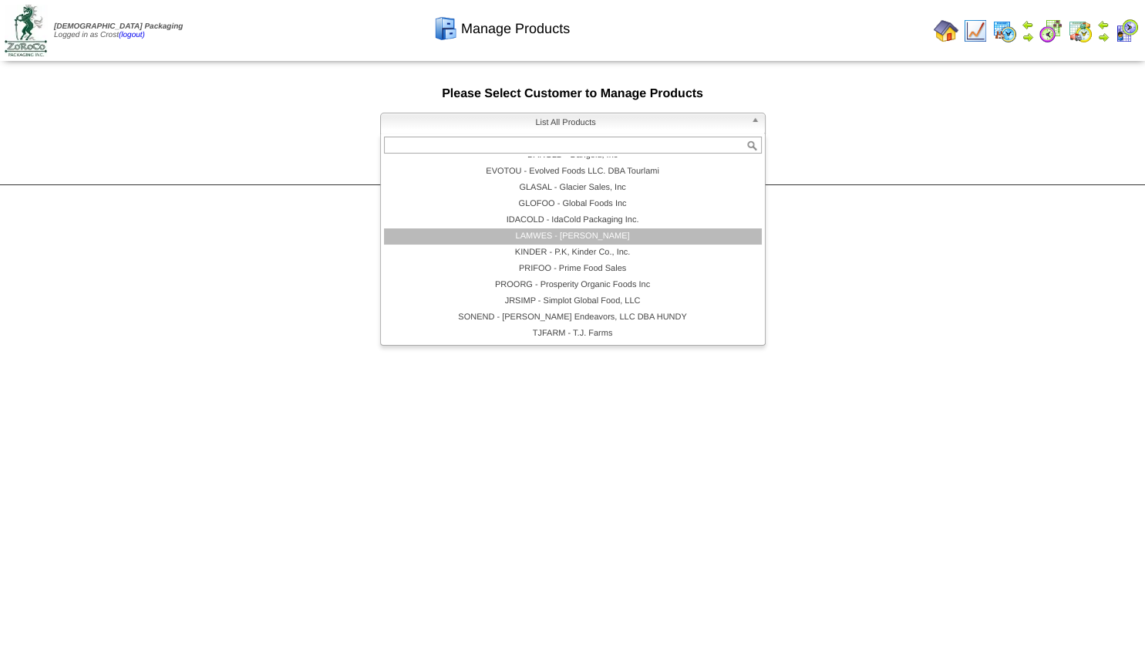
click at [557, 244] on li "LAMWES - [PERSON_NAME]" at bounding box center [573, 236] width 378 height 16
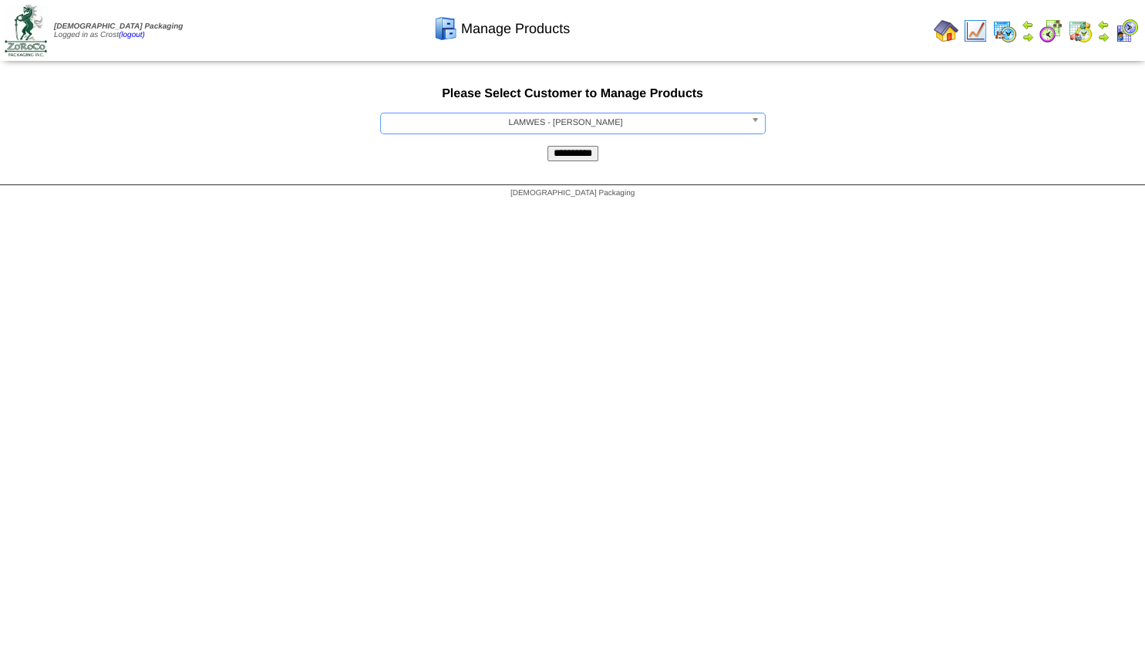
click at [565, 154] on input "**********" at bounding box center [573, 153] width 51 height 15
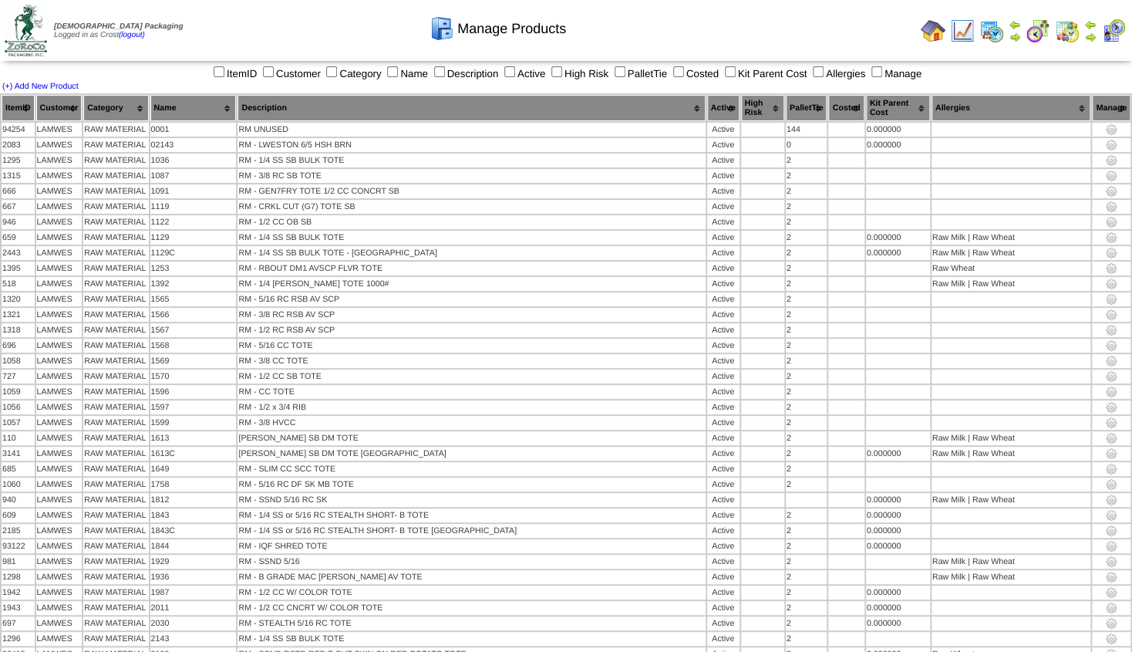
click at [122, 111] on th "Category" at bounding box center [115, 108] width 65 height 26
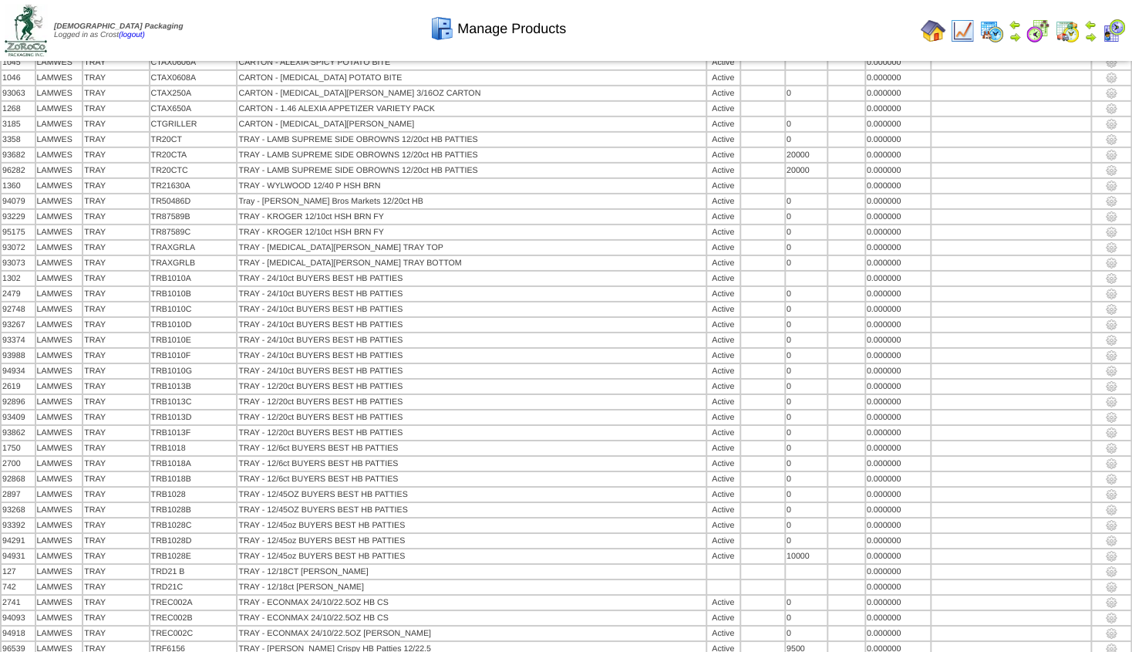
scroll to position [39152, 0]
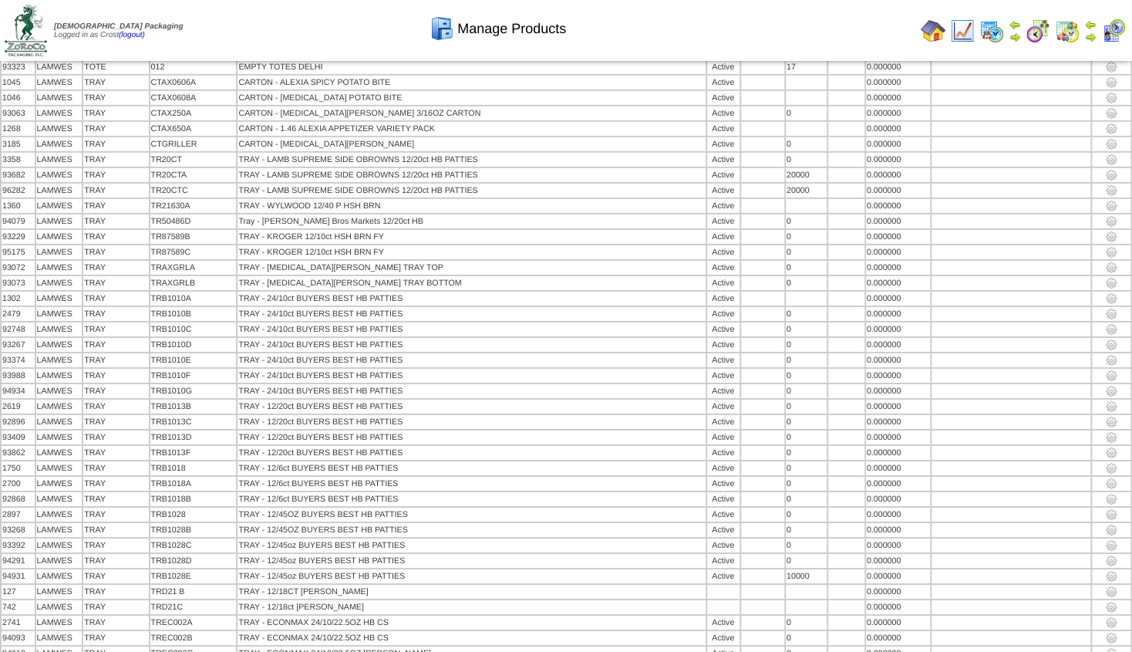
click at [1091, 35] on img at bounding box center [1090, 37] width 12 height 12
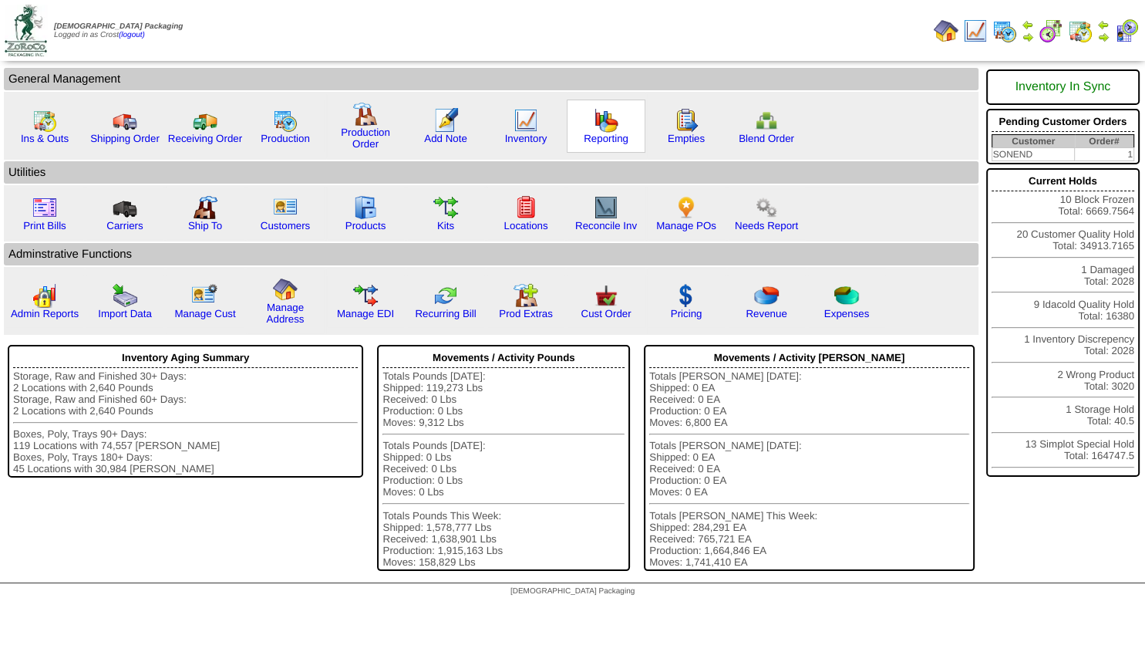
click at [606, 130] on img at bounding box center [606, 120] width 25 height 25
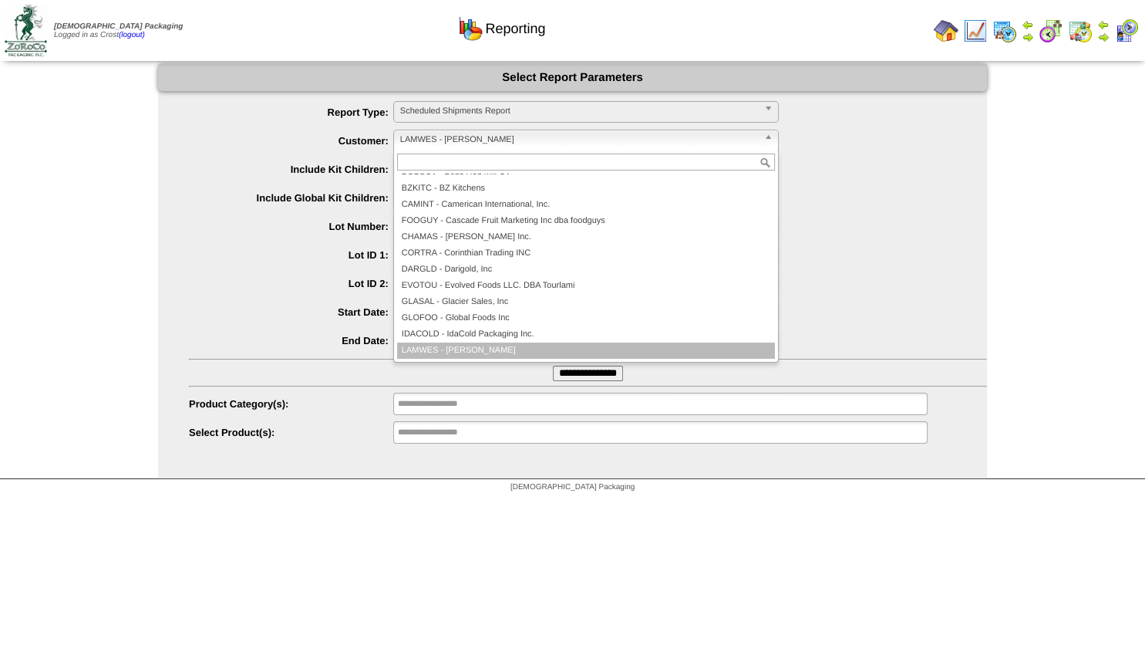
click at [438, 137] on span "LAMWES - [PERSON_NAME]" at bounding box center [579, 139] width 358 height 19
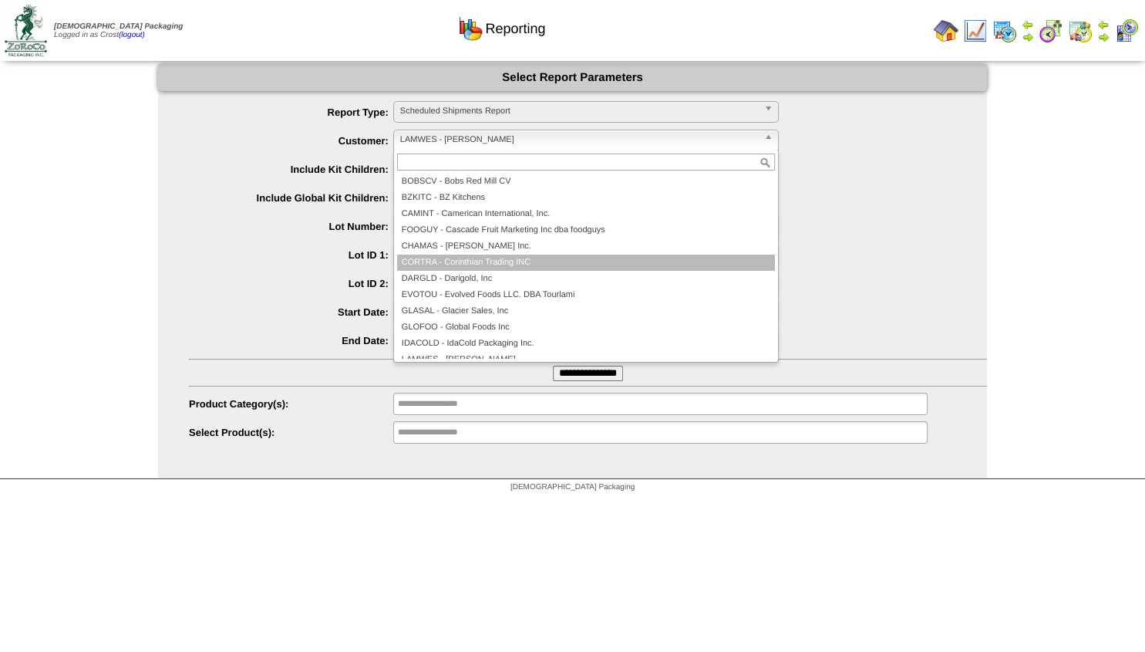
scroll to position [125, 0]
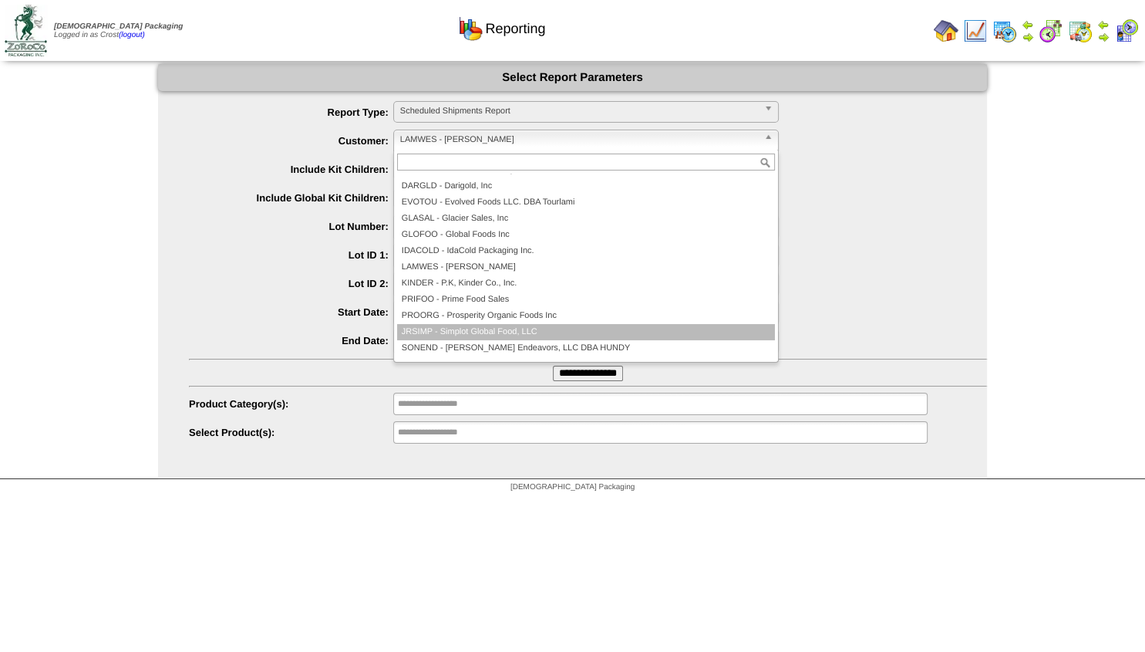
click at [453, 326] on li "JRSIMP - Simplot Global Food, LLC" at bounding box center [586, 332] width 378 height 16
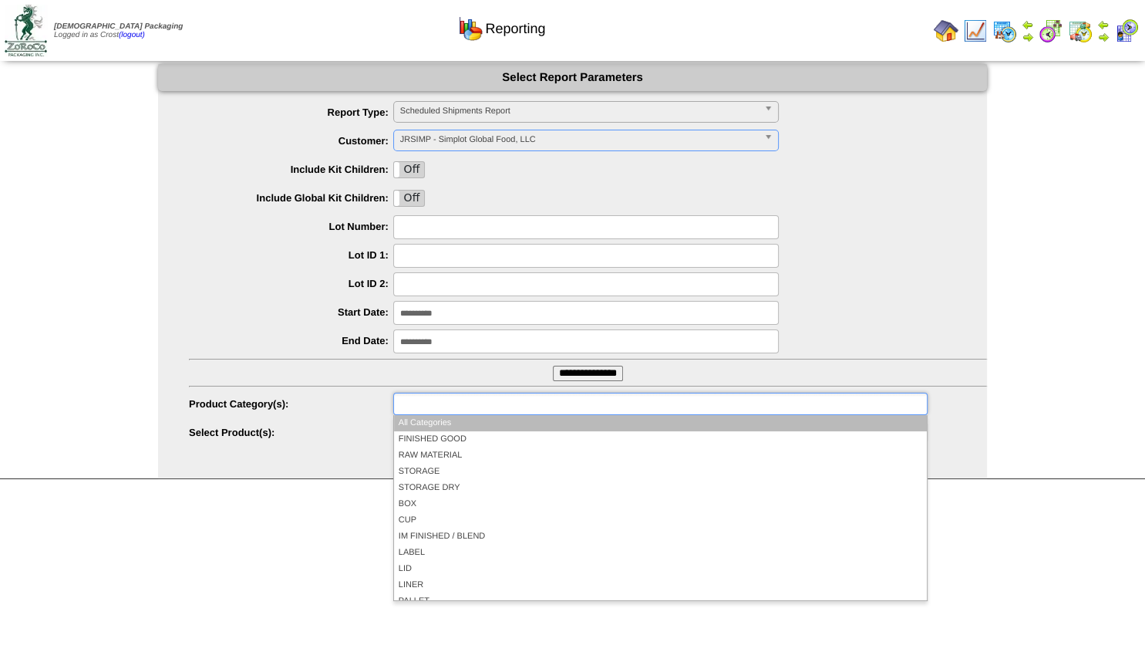
click at [416, 403] on input "text" at bounding box center [447, 403] width 99 height 19
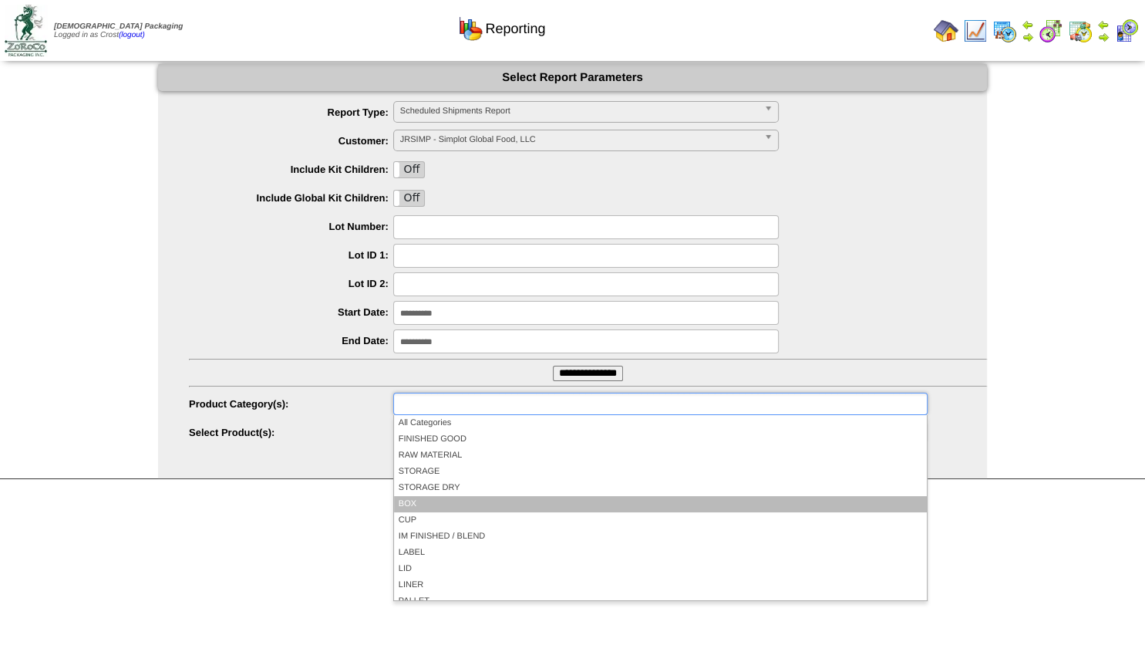
scroll to position [90, 0]
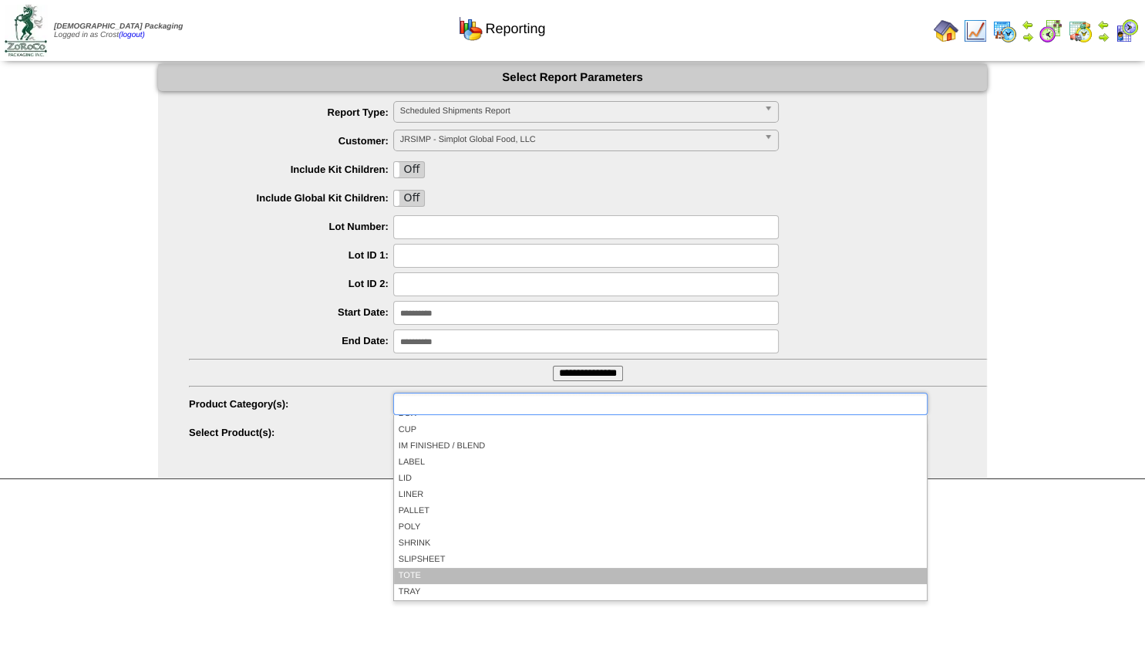
click at [415, 581] on li "TOTE" at bounding box center [660, 576] width 533 height 16
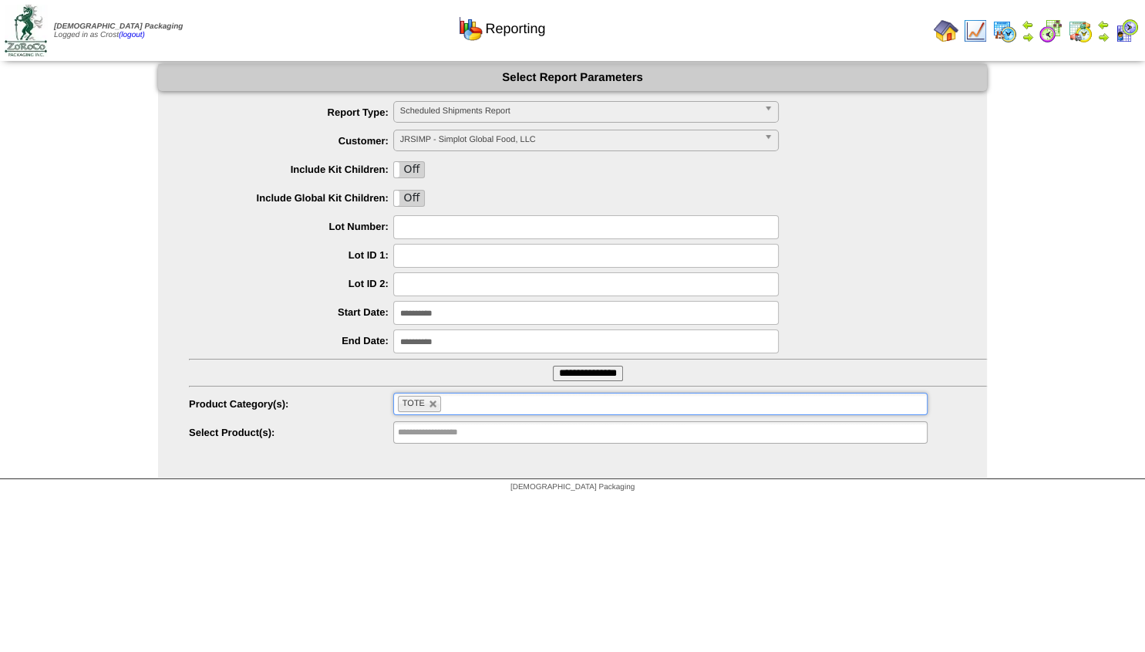
click at [575, 372] on input "**********" at bounding box center [588, 373] width 70 height 15
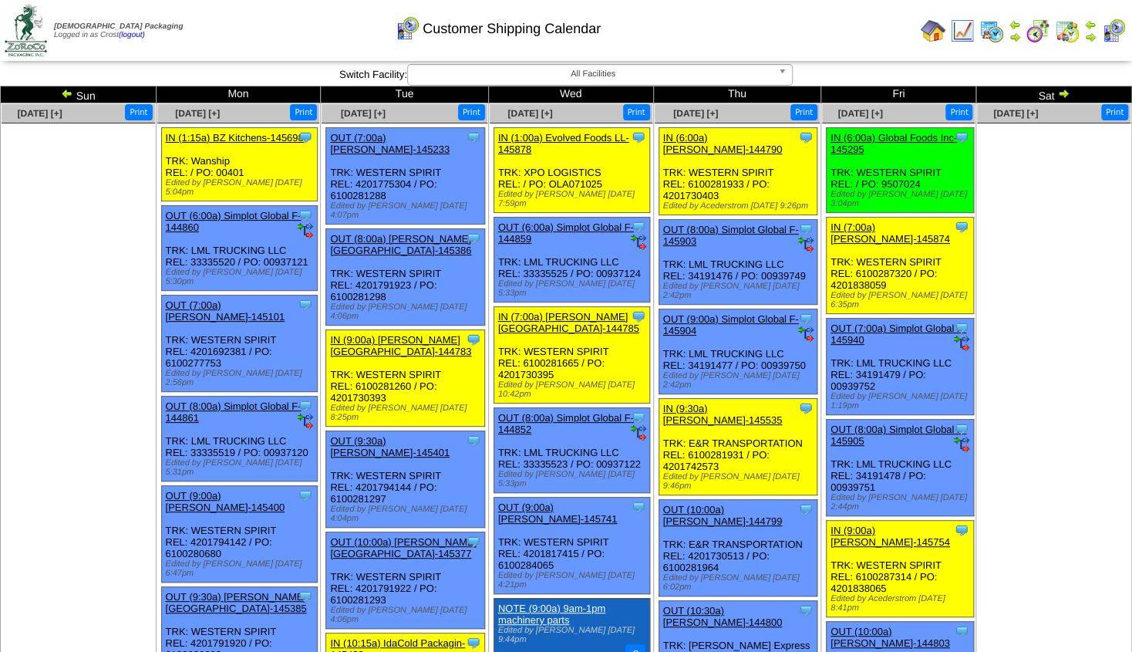
click at [1061, 95] on img at bounding box center [1063, 93] width 12 height 12
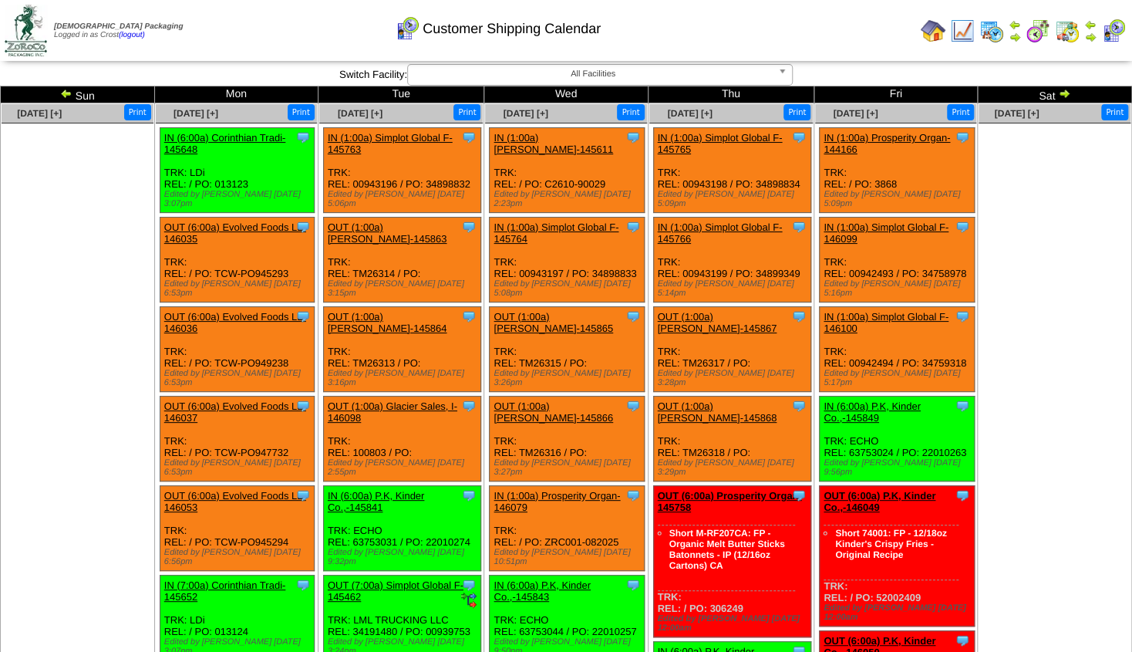
click at [550, 311] on link "OUT (1:00a) [PERSON_NAME]-145865" at bounding box center [554, 322] width 120 height 23
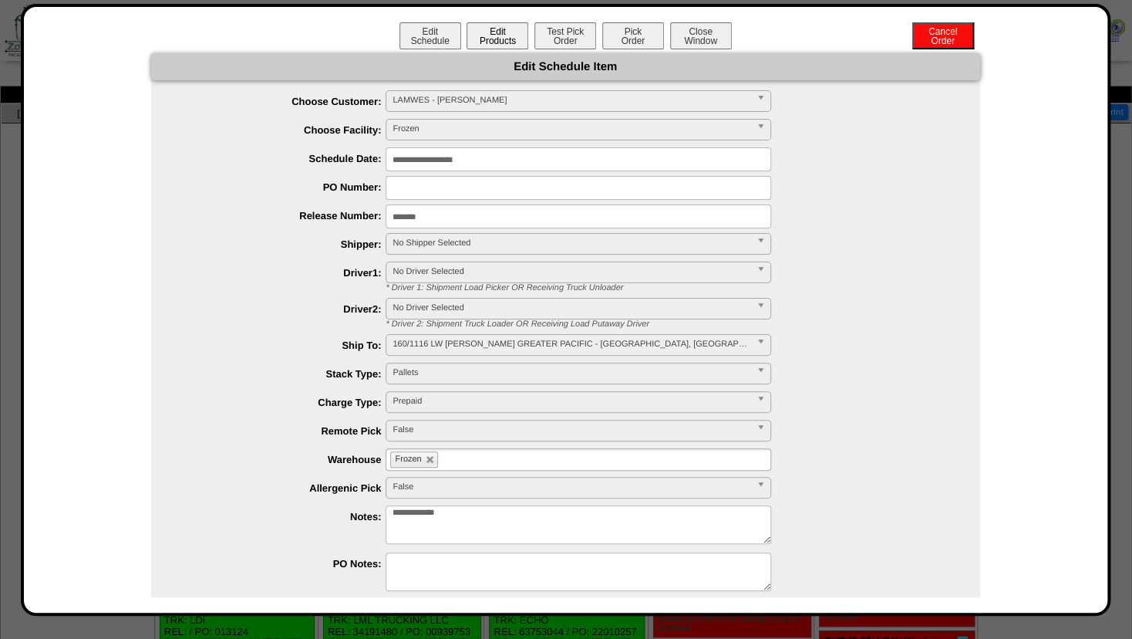
click at [493, 46] on button "Edit Products" at bounding box center [498, 35] width 62 height 27
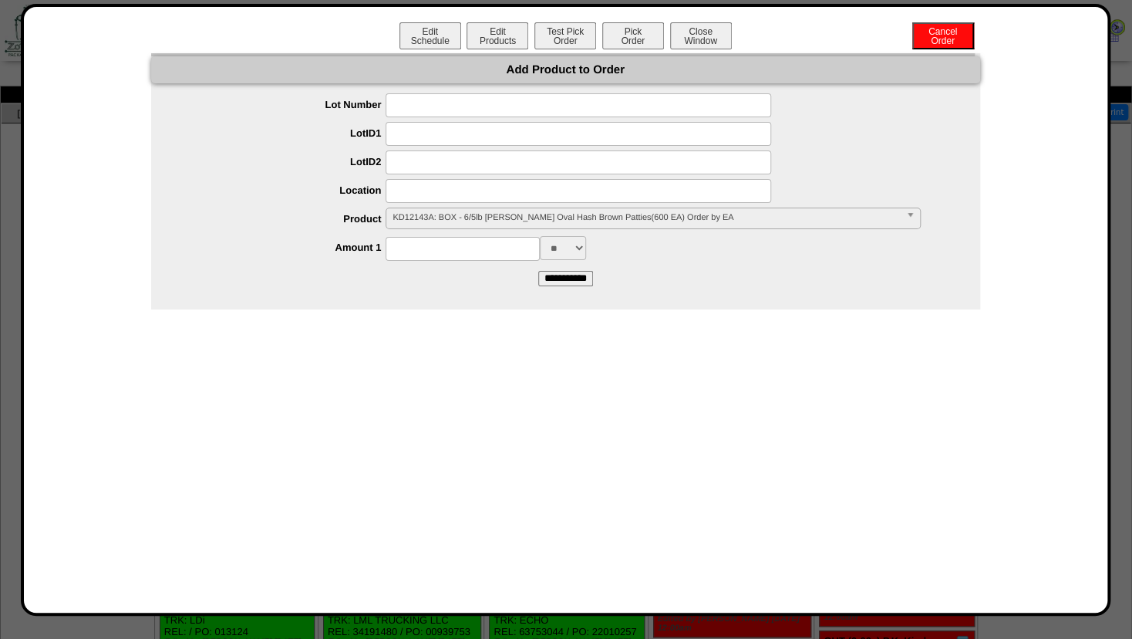
click at [433, 215] on span "KD12143A: BOX - 6/5lb [PERSON_NAME] Oval Hash Brown Patties(600 EA) Order by EA" at bounding box center [646, 217] width 507 height 19
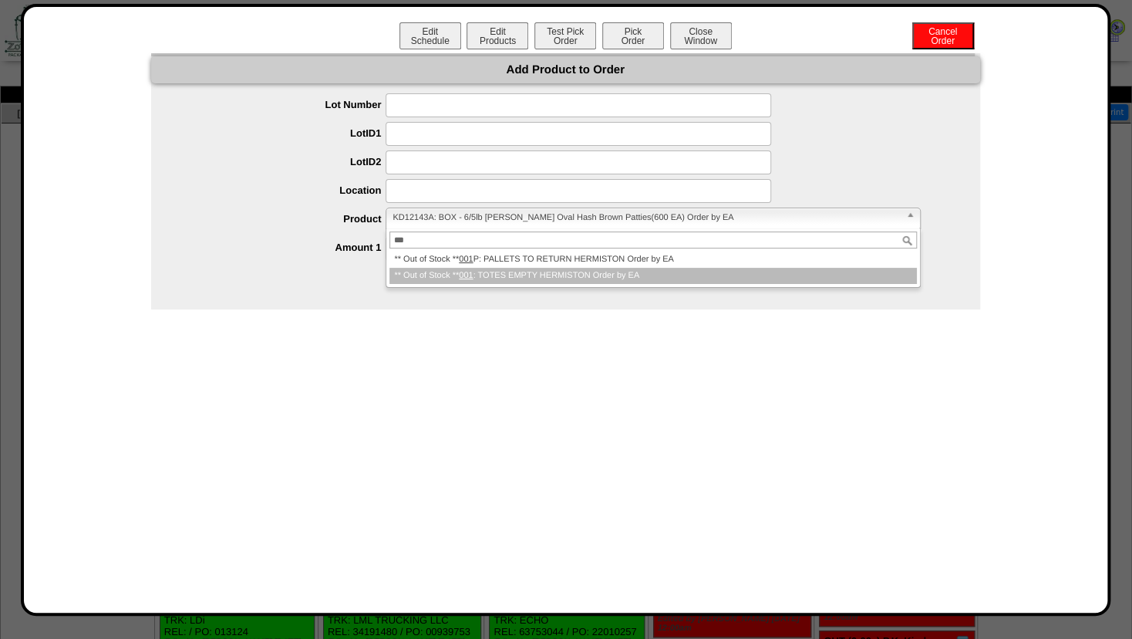
type input "***"
click at [490, 274] on li "** Out of Stock ** 001 : TOTES EMPTY HERMISTON Order by EA" at bounding box center [652, 276] width 527 height 16
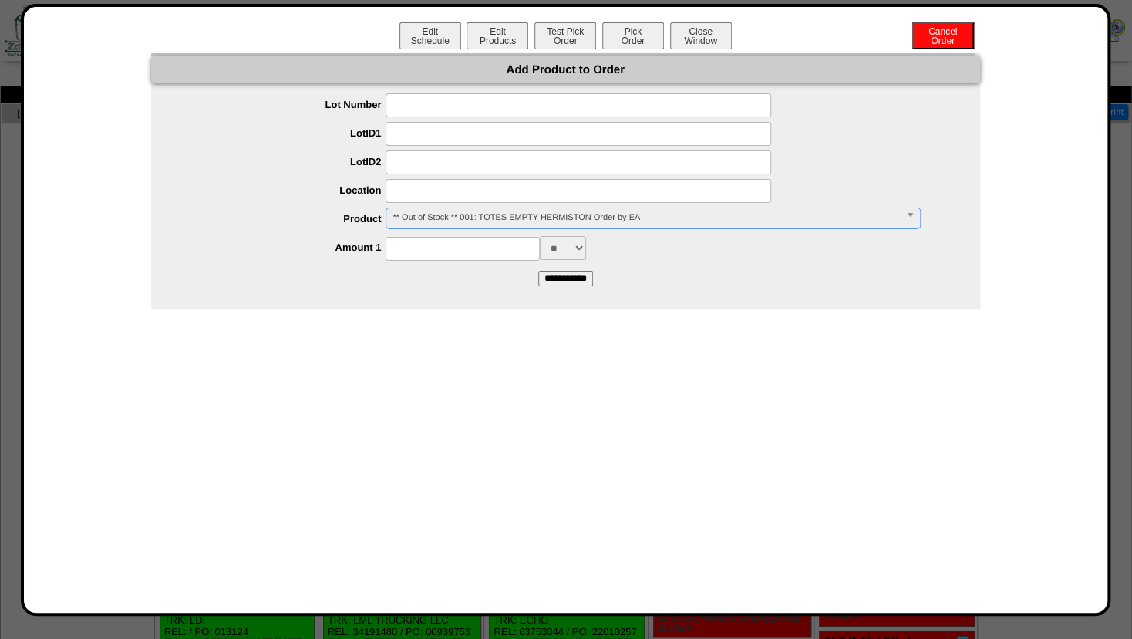
click at [439, 250] on input at bounding box center [463, 249] width 154 height 24
type input "***"
drag, startPoint x: 329, startPoint y: 271, endPoint x: 425, endPoint y: 282, distance: 97.0
click at [330, 271] on form "**********" at bounding box center [565, 189] width 829 height 192
click at [570, 281] on input "**********" at bounding box center [565, 278] width 55 height 15
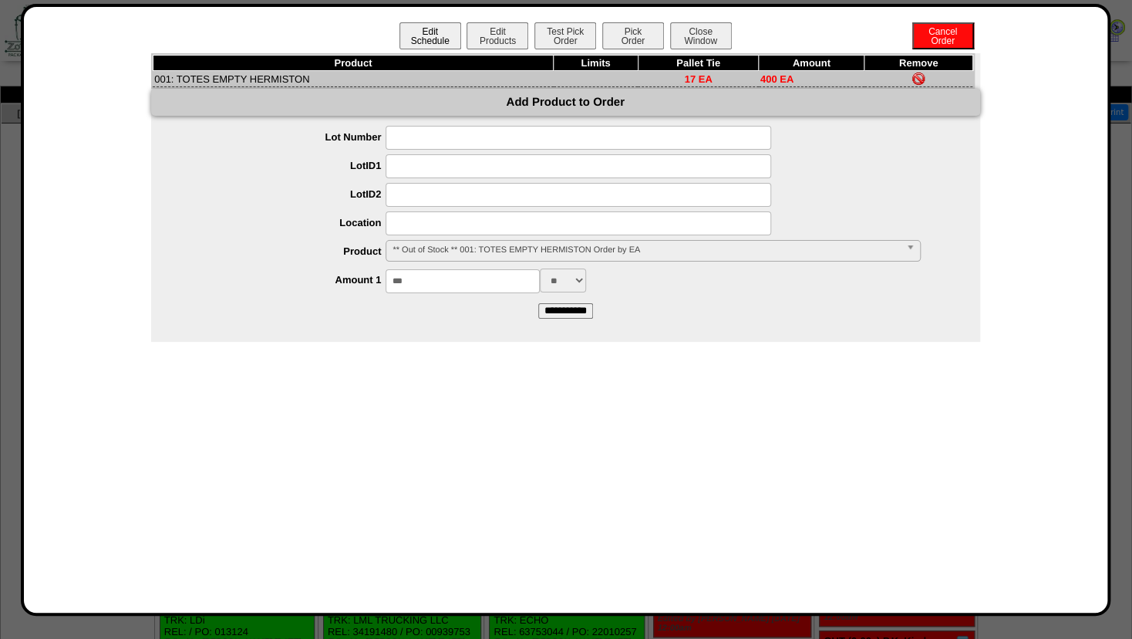
click at [414, 39] on button "Edit Schedule" at bounding box center [430, 35] width 62 height 27
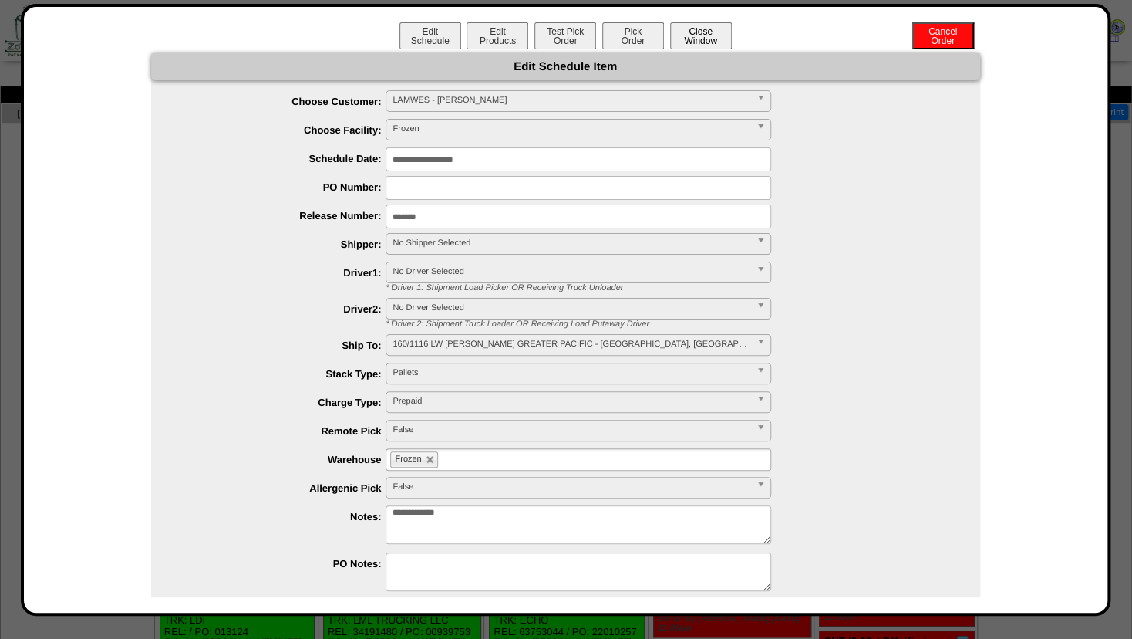
click at [709, 37] on button "Close Window" at bounding box center [701, 35] width 62 height 27
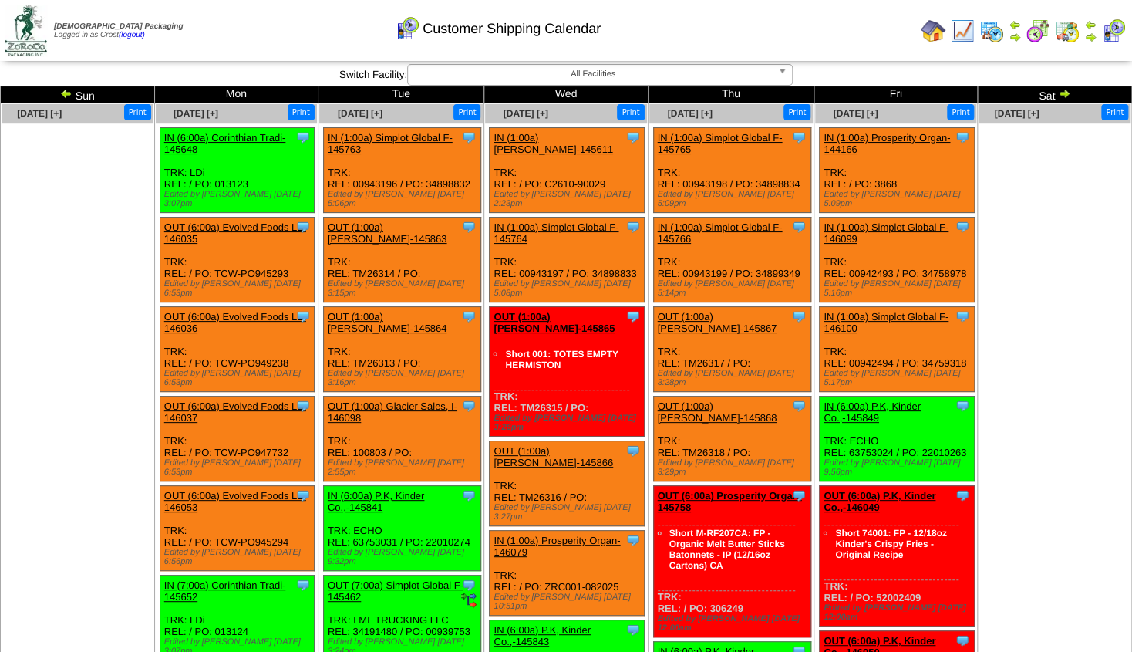
click at [537, 312] on link "OUT (1:00a) [PERSON_NAME]-145865" at bounding box center [554, 322] width 121 height 23
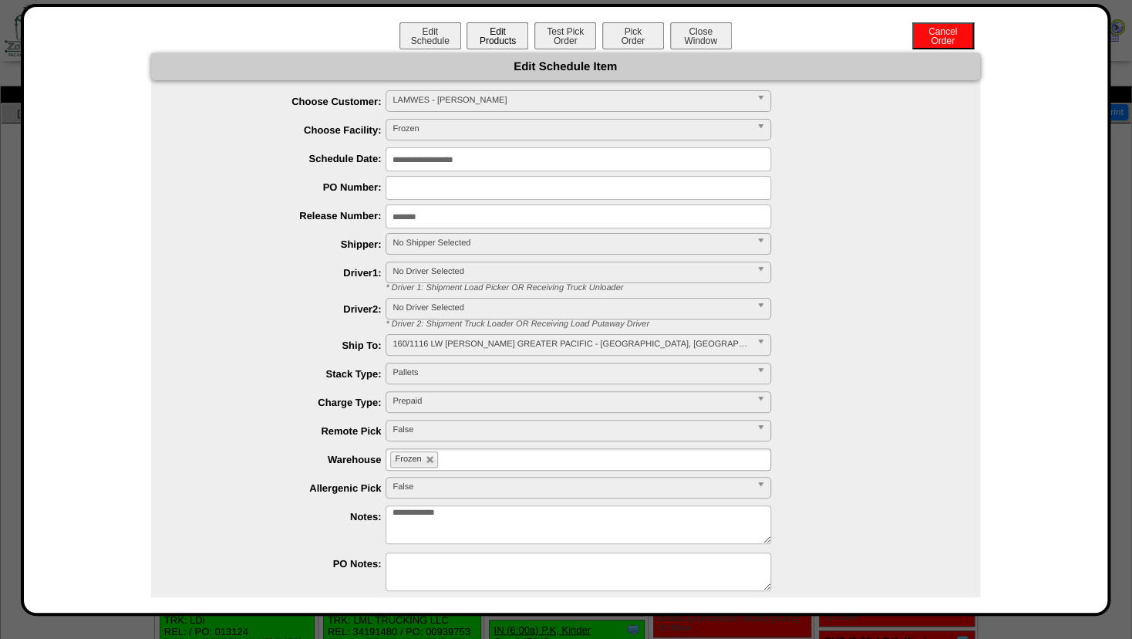
click at [487, 38] on button "Edit Products" at bounding box center [498, 35] width 62 height 27
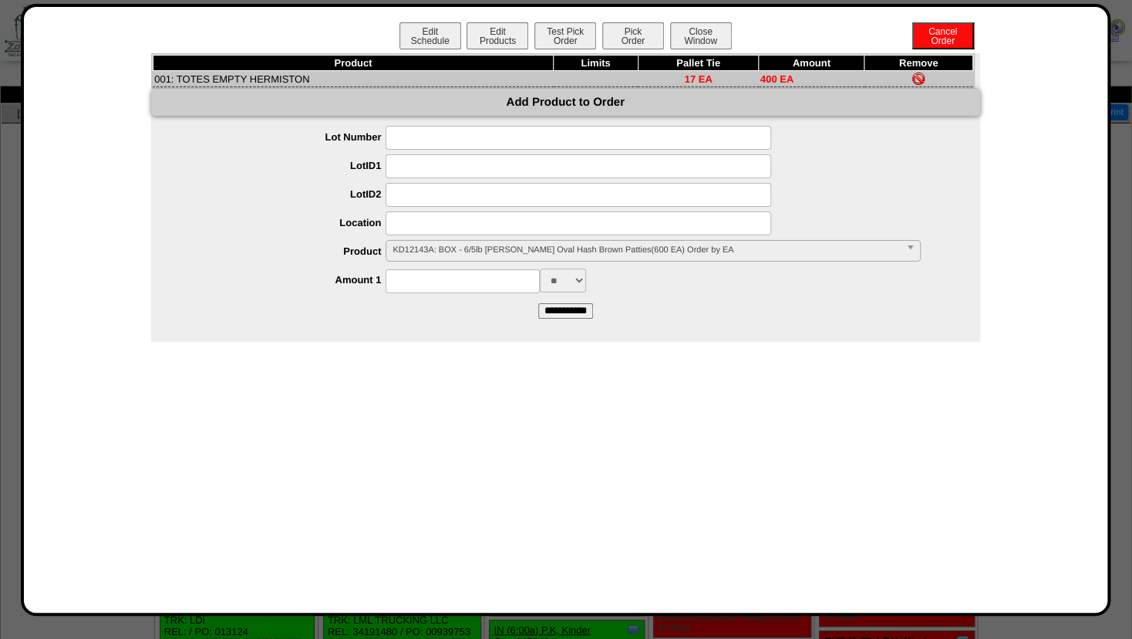
click at [915, 77] on img at bounding box center [918, 78] width 12 height 12
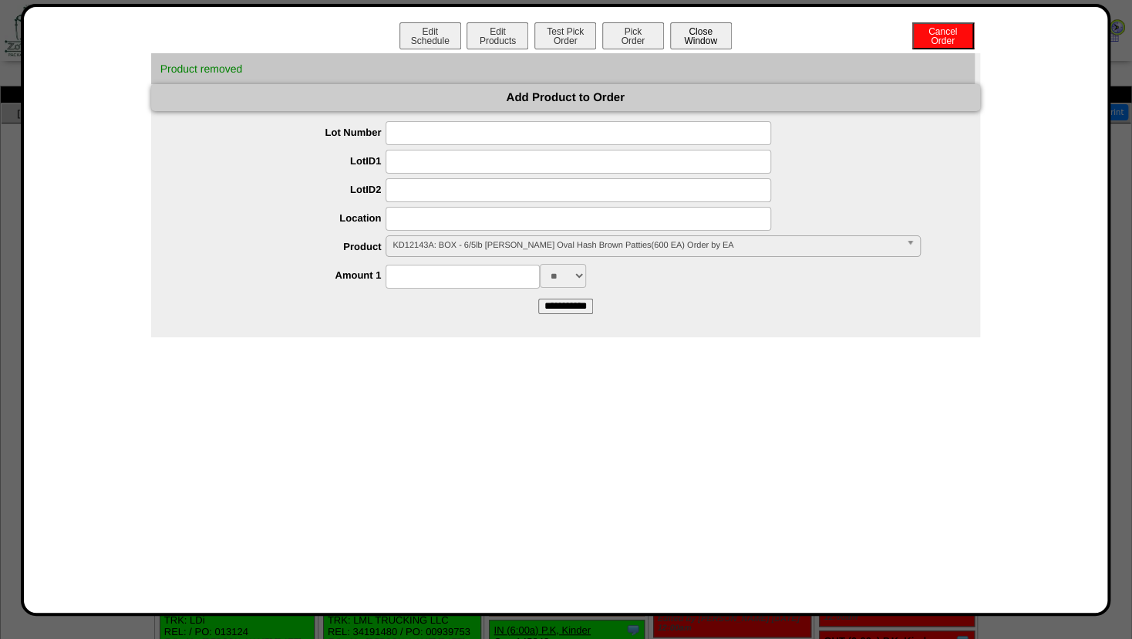
click at [703, 37] on button "Close Window" at bounding box center [701, 35] width 62 height 27
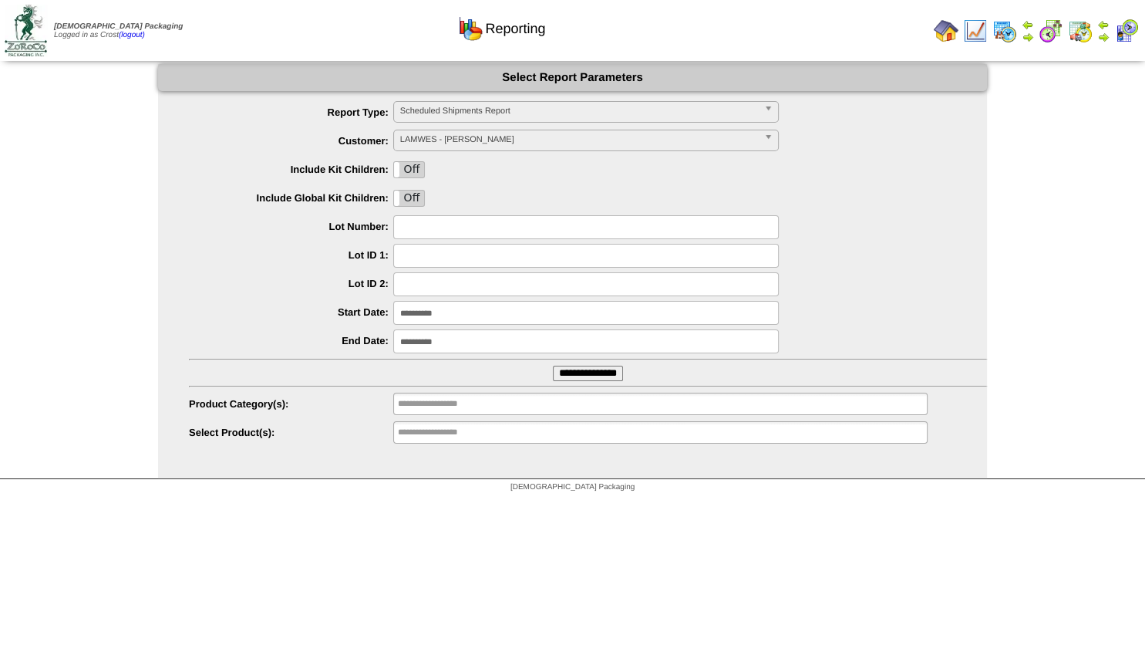
drag, startPoint x: 979, startPoint y: 28, endPoint x: 962, endPoint y: 42, distance: 22.5
click at [978, 28] on img at bounding box center [975, 31] width 25 height 25
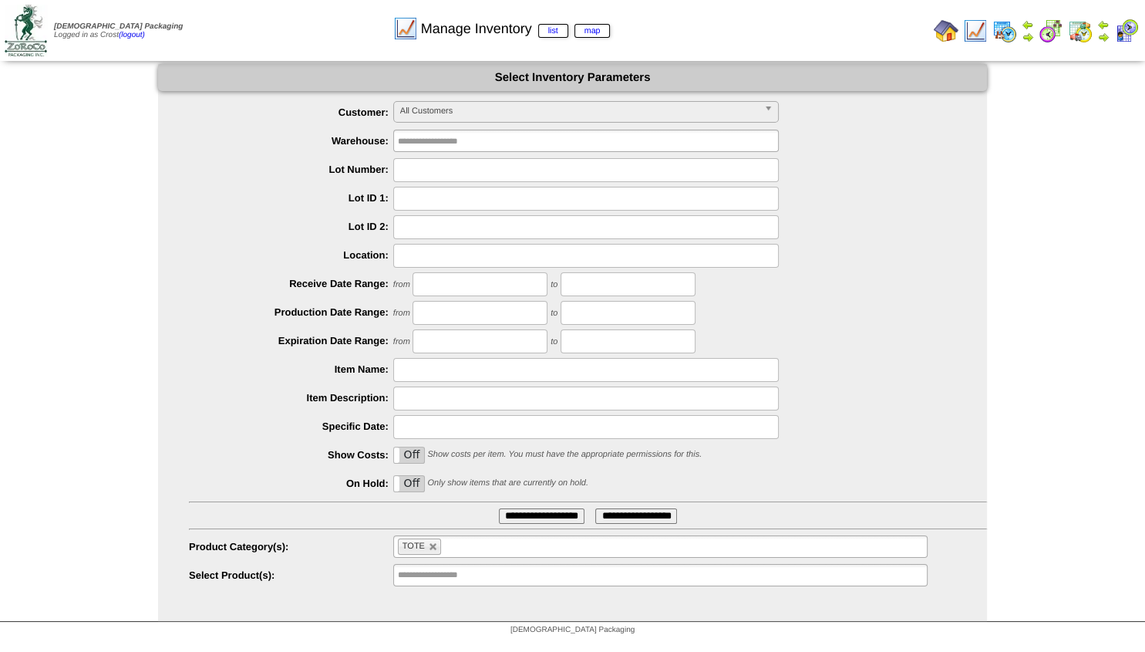
click at [524, 515] on input "**********" at bounding box center [542, 515] width 86 height 15
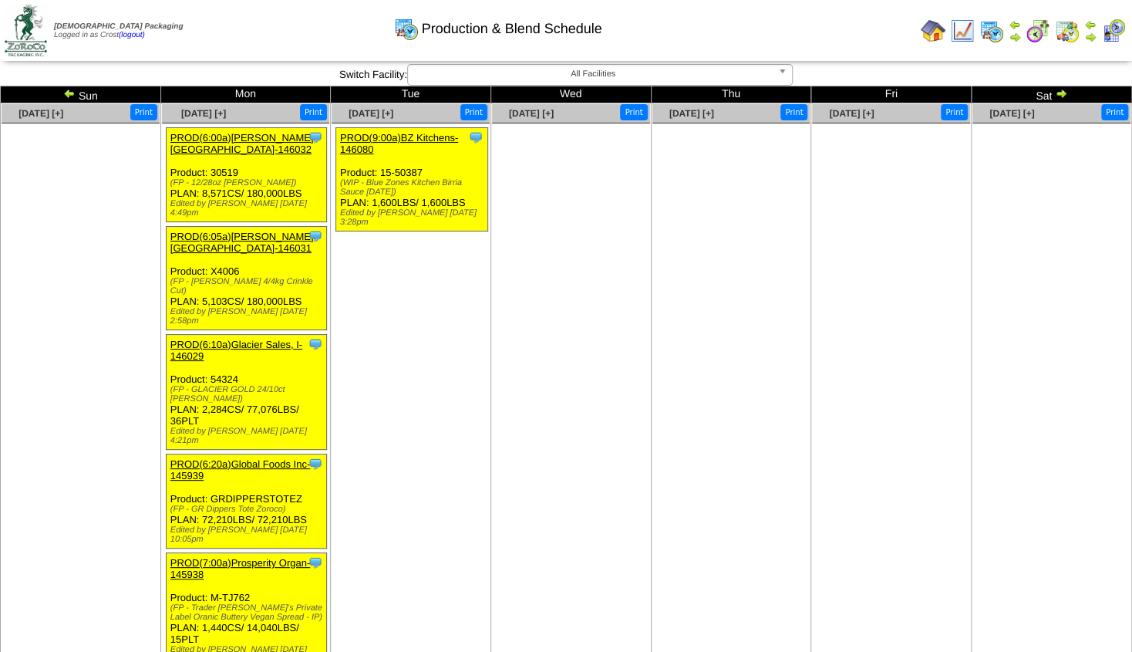
click at [238, 241] on link "PROD(6:05a)[PERSON_NAME][GEOGRAPHIC_DATA]-146031" at bounding box center [241, 242] width 143 height 23
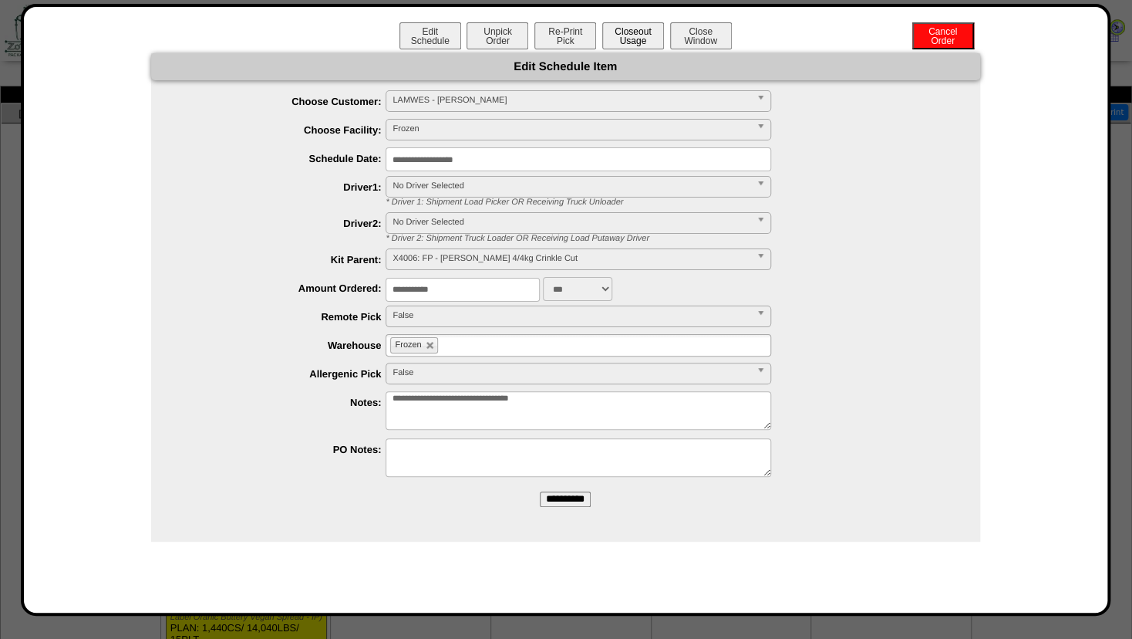
click at [636, 33] on button "Closeout Usage" at bounding box center [633, 35] width 62 height 27
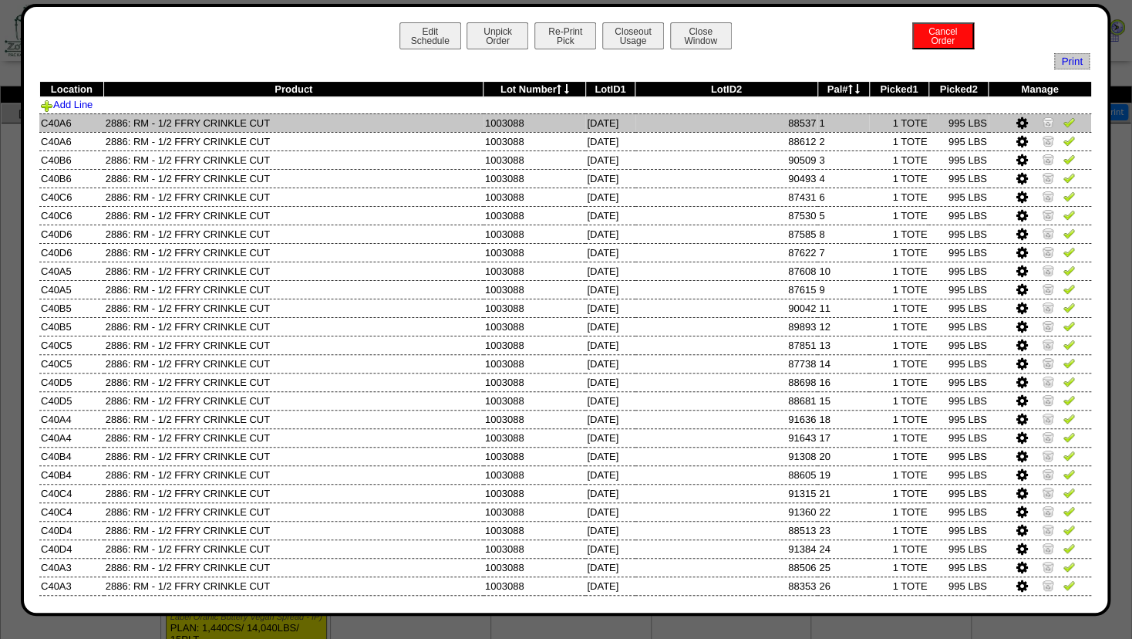
click at [1063, 126] on img at bounding box center [1069, 122] width 12 height 12
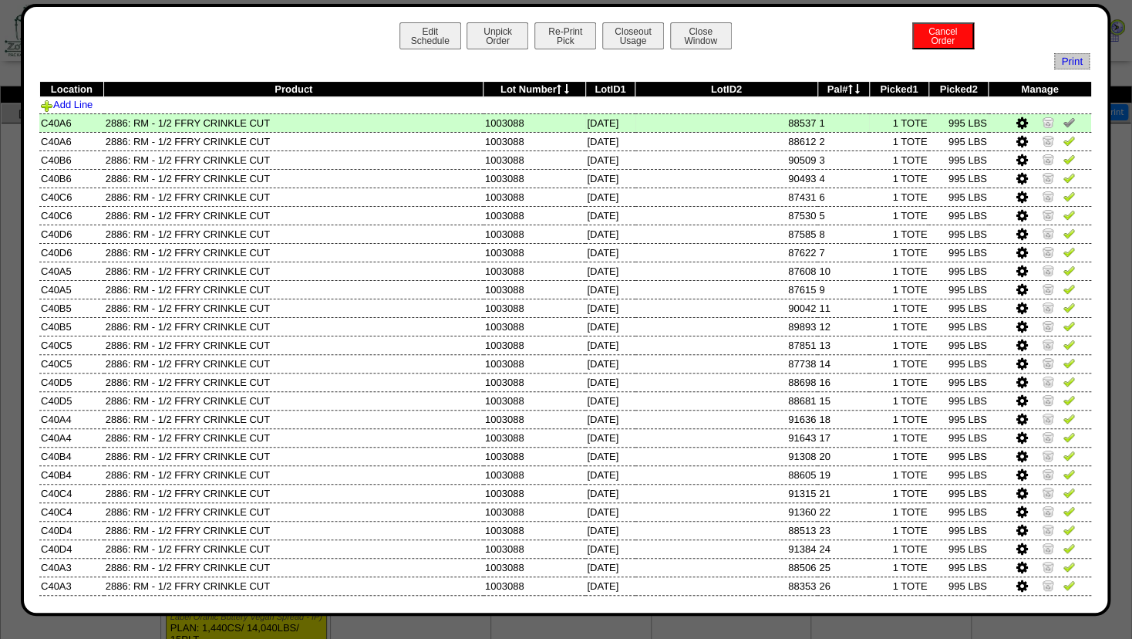
click at [1063, 120] on img at bounding box center [1069, 122] width 12 height 12
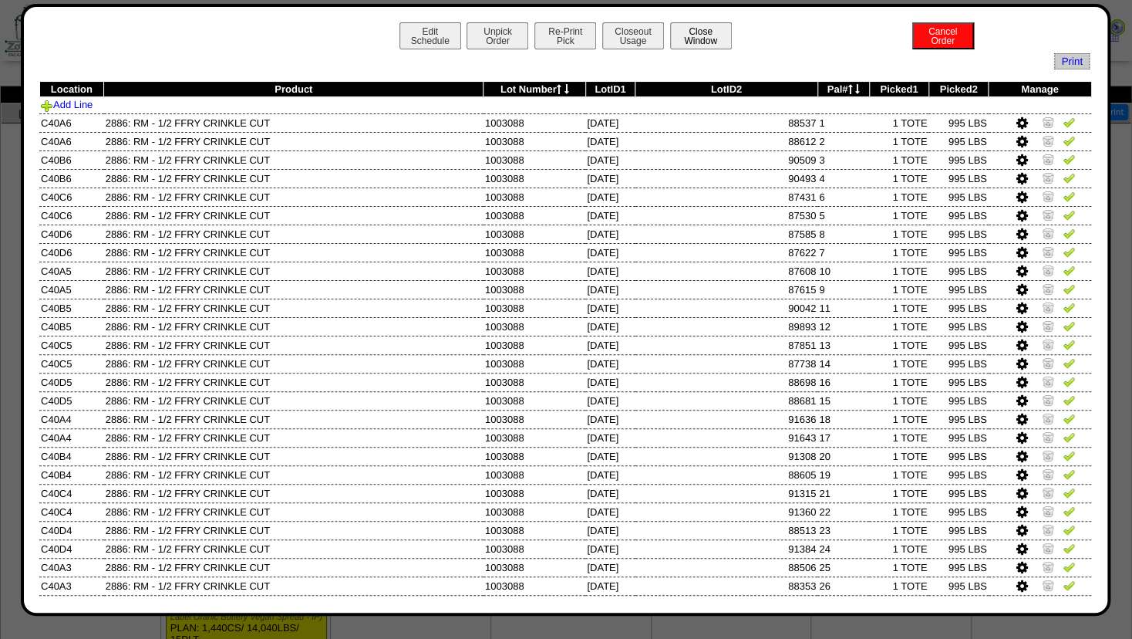
click at [704, 34] on button "Close Window" at bounding box center [701, 35] width 62 height 27
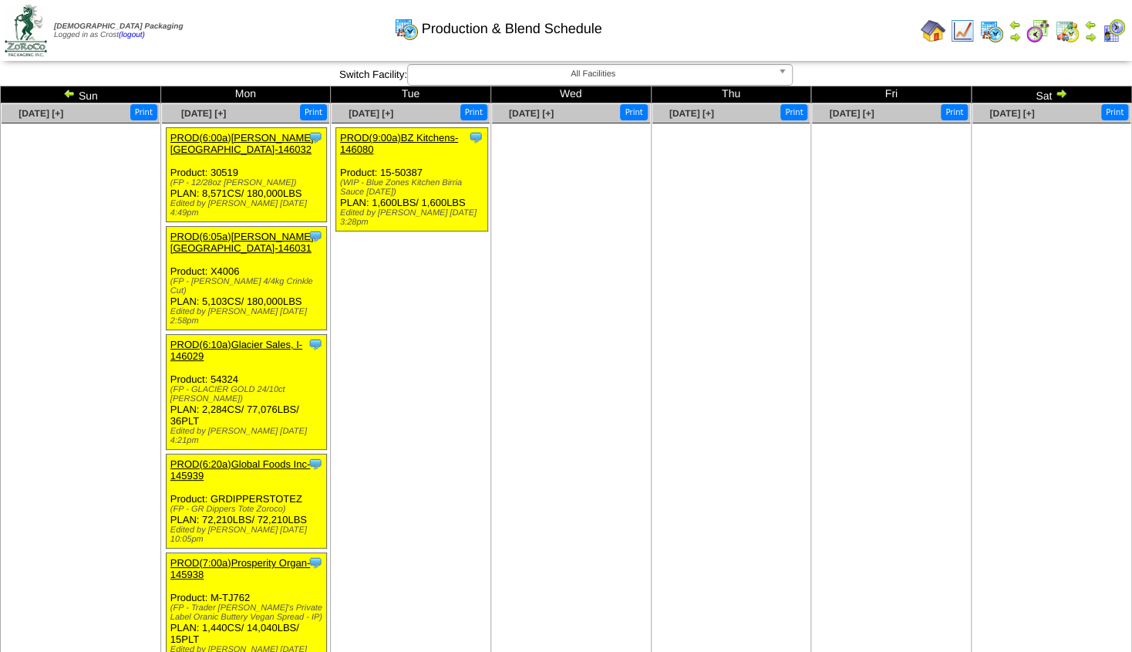
click at [74, 96] on img at bounding box center [69, 93] width 12 height 12
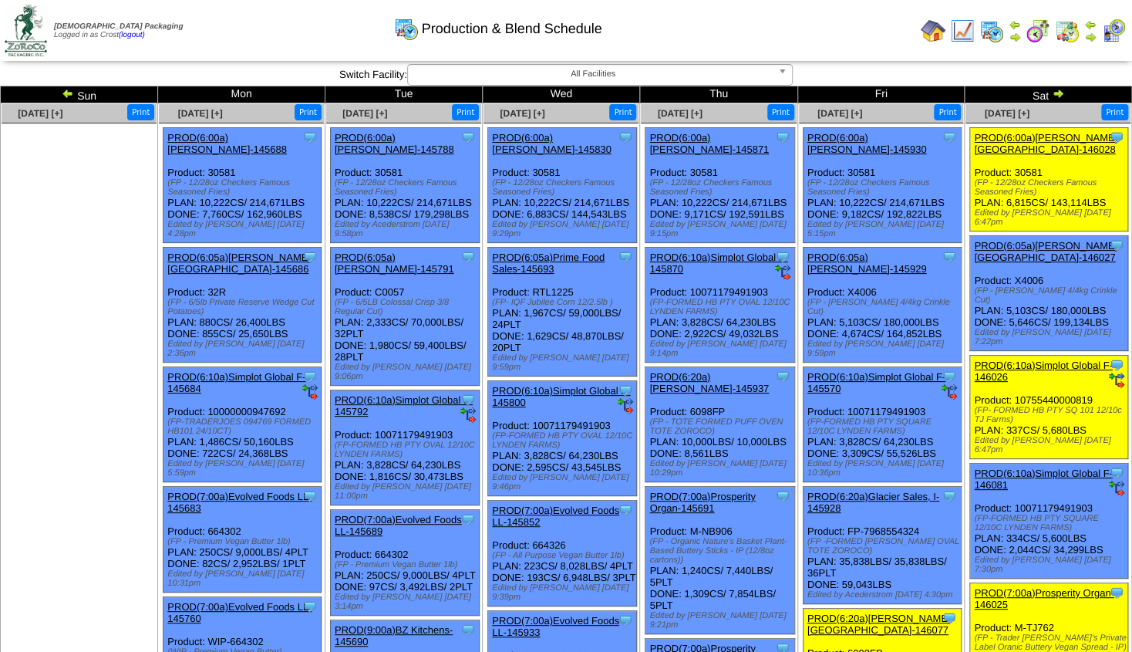
click at [1063, 91] on img at bounding box center [1058, 93] width 12 height 12
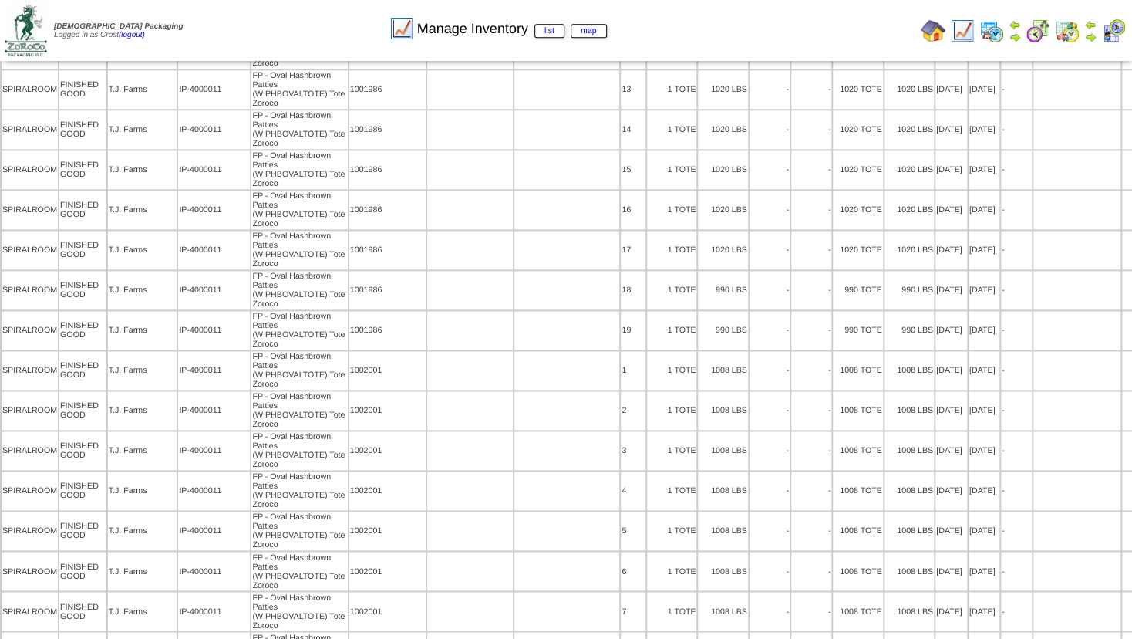
scroll to position [317762, 0]
